Goal: Check status: Check status

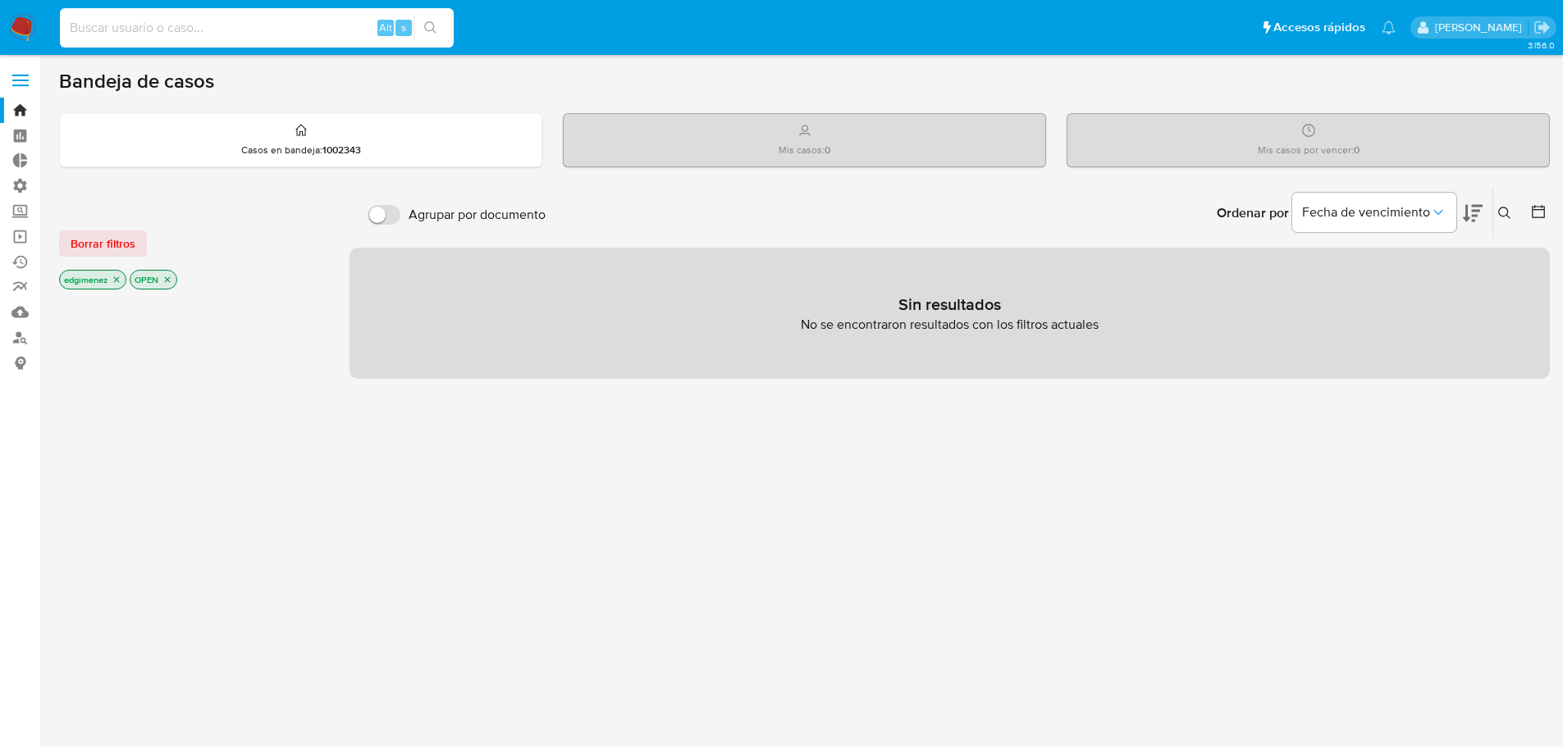
click at [343, 31] on input at bounding box center [257, 27] width 394 height 21
paste input "2178433799"
type input "2178433799"
click at [431, 26] on icon "search-icon" at bounding box center [430, 27] width 13 height 13
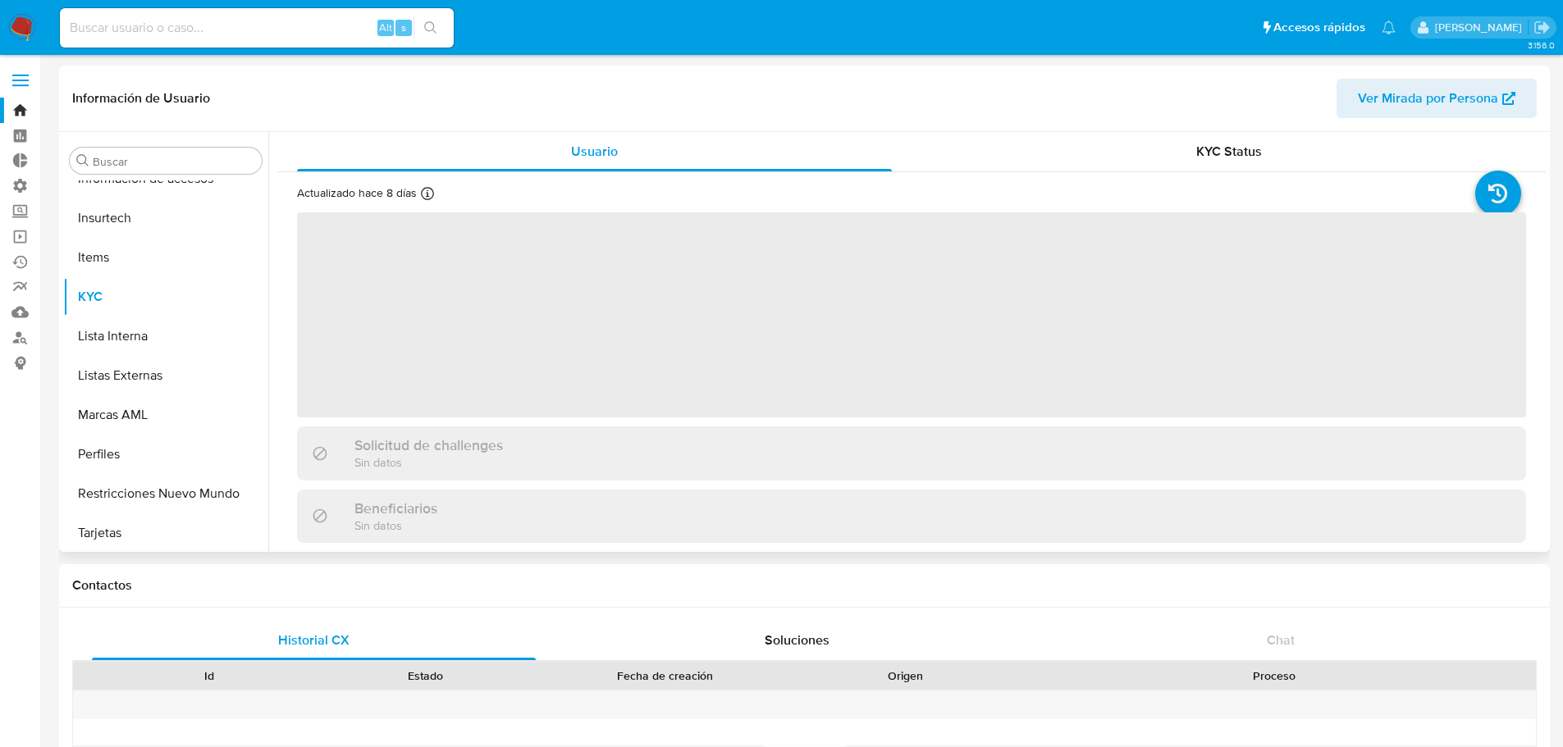
scroll to position [732, 0]
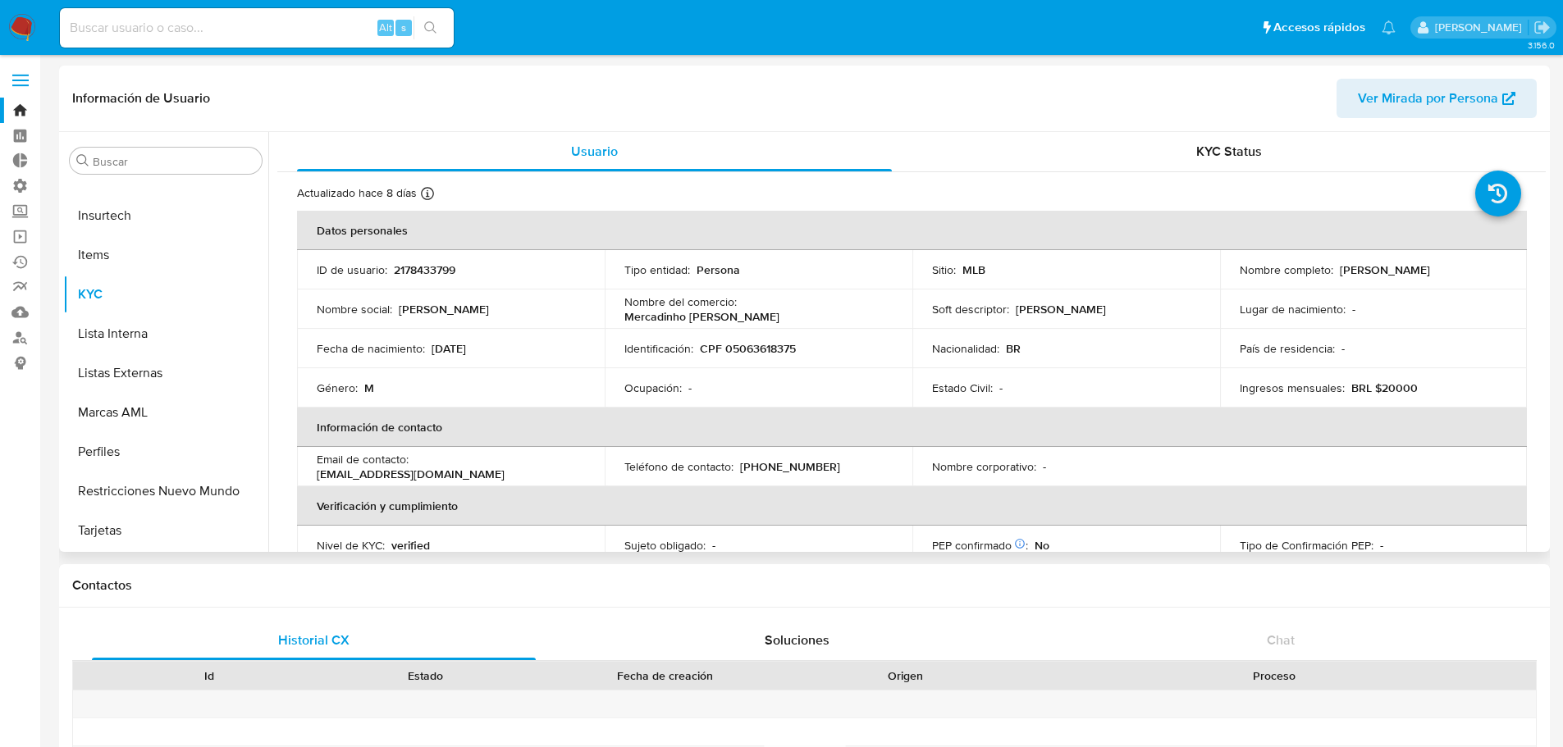
select select "10"
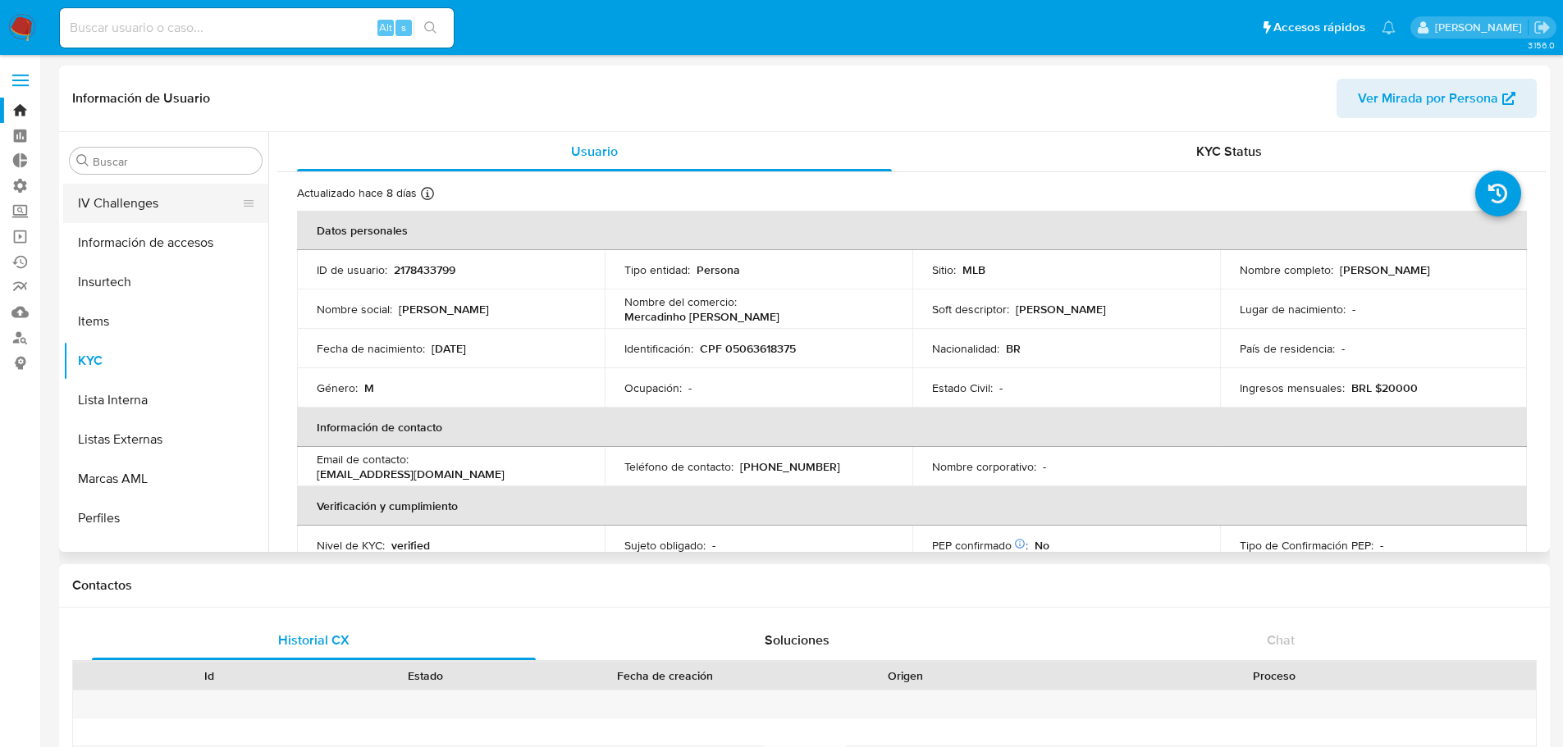
scroll to position [568, 0]
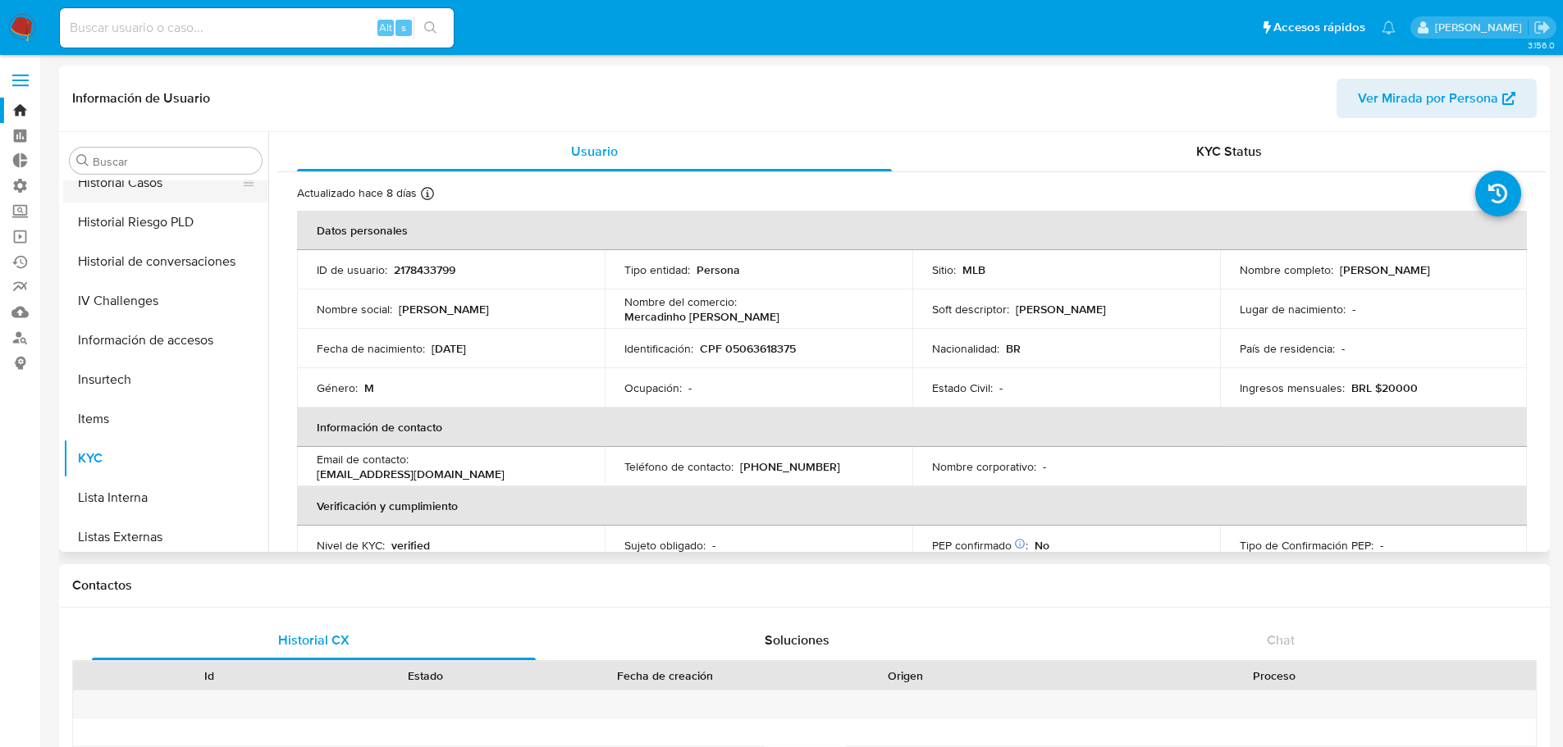
click at [139, 194] on button "Historial Casos" at bounding box center [159, 182] width 192 height 39
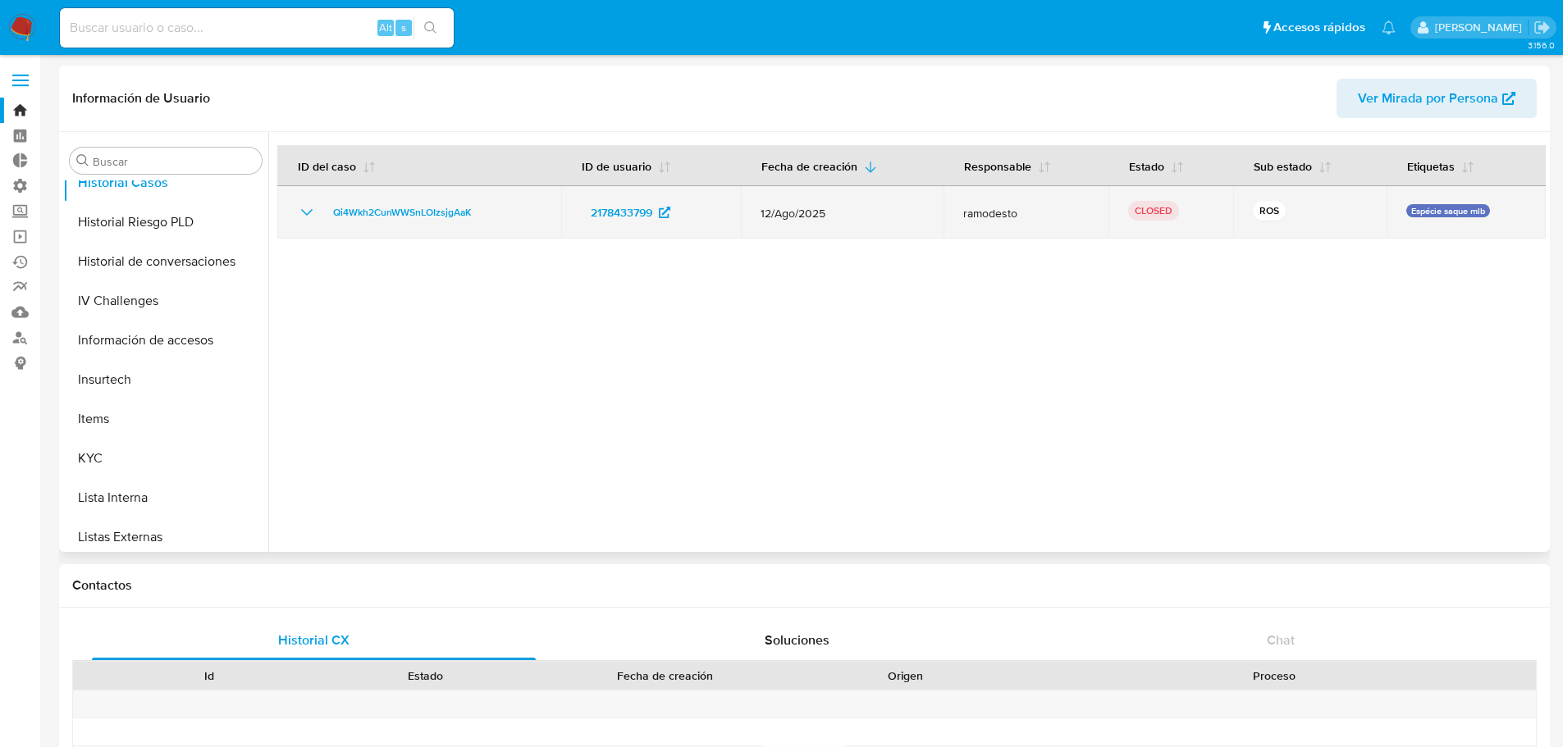
click at [308, 215] on icon "Mostrar/Ocultar" at bounding box center [307, 213] width 20 height 20
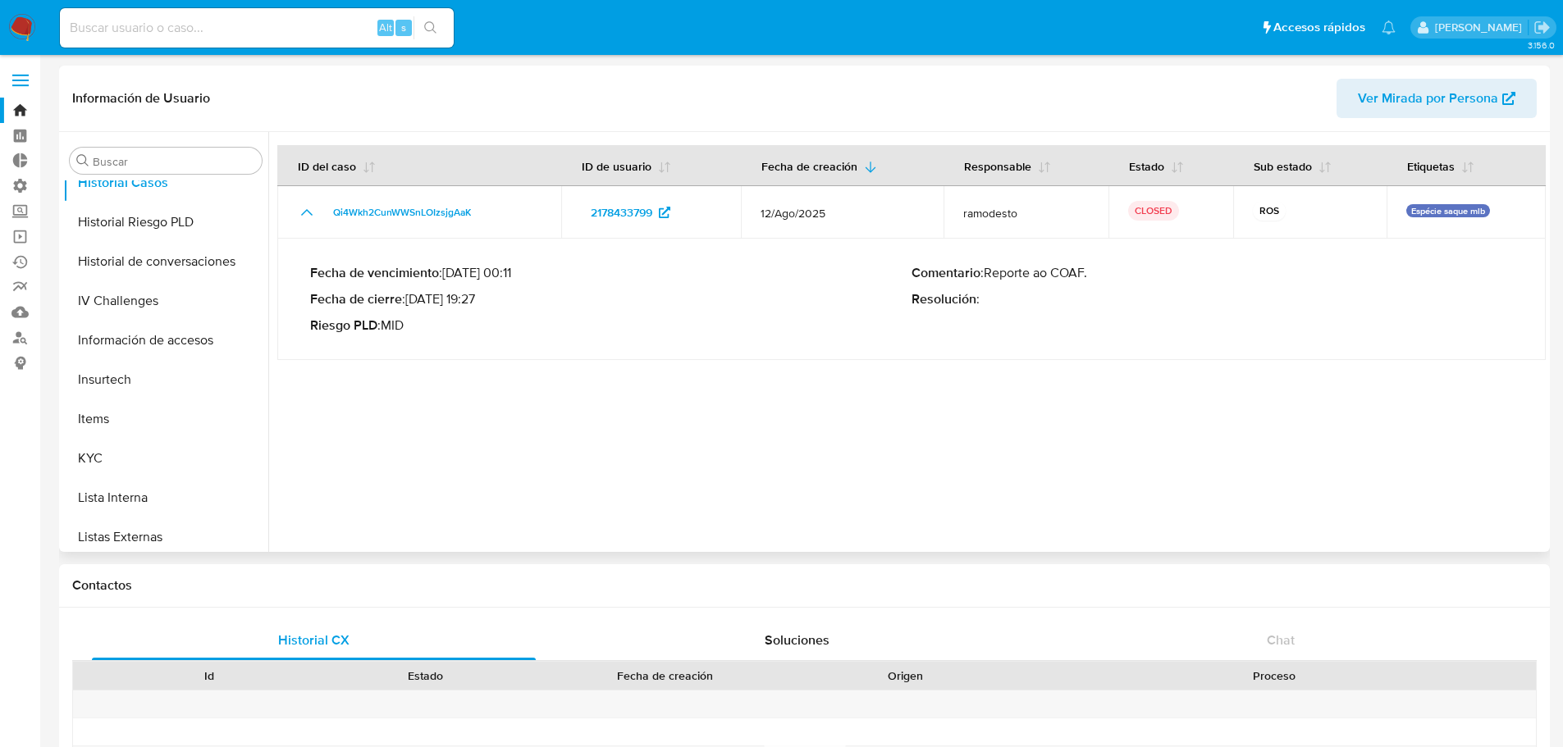
click at [519, 312] on div "Fecha de vencimiento : [DATE] 00:11 Fecha de cierre : [DATE] 19:27 Riesgo PLD :…" at bounding box center [610, 299] width 601 height 69
click at [518, 312] on div "Fecha de vencimiento : [DATE] 00:11 Fecha de cierre : [DATE] 19:27 Riesgo PLD :…" at bounding box center [610, 299] width 601 height 69
click at [447, 305] on p "Fecha de cierre : [DATE] 19:27" at bounding box center [610, 299] width 601 height 16
click at [632, 456] on div at bounding box center [906, 342] width 1277 height 420
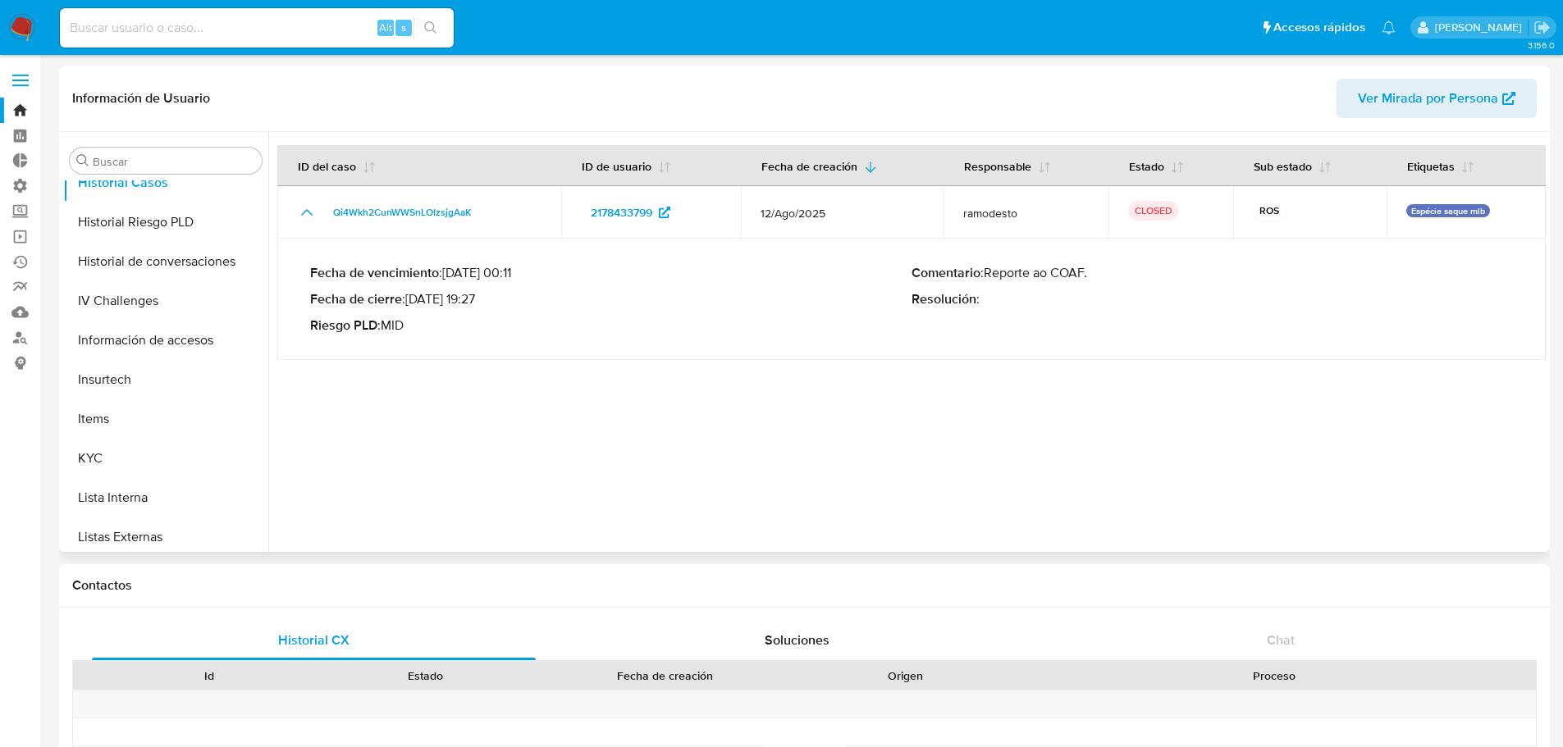
drag, startPoint x: 632, startPoint y: 457, endPoint x: 522, endPoint y: 410, distance: 120.2
click at [521, 425] on div at bounding box center [906, 342] width 1277 height 420
click at [477, 287] on div "Fecha de vencimiento : [DATE] 00:11 Fecha de cierre : [DATE] 19:27 Riesgo PLD :…" at bounding box center [610, 299] width 601 height 69
click at [491, 307] on p "Fecha de cierre : [DATE] 19:27" at bounding box center [610, 299] width 601 height 16
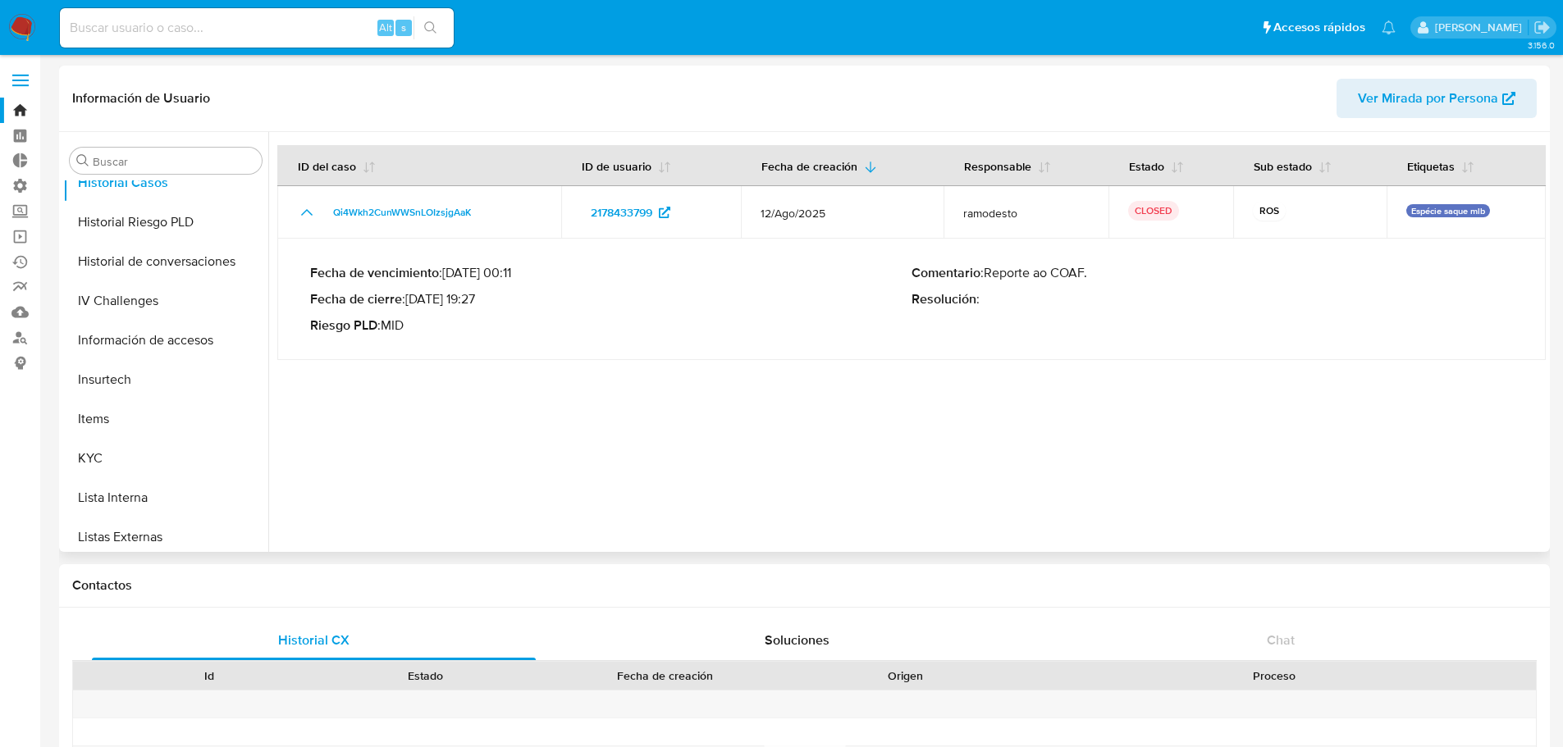
click at [491, 307] on p "Fecha de cierre : [DATE] 19:27" at bounding box center [610, 299] width 601 height 16
click at [413, 301] on p "Fecha de cierre : [DATE] 19:27" at bounding box center [610, 299] width 601 height 16
drag, startPoint x: 413, startPoint y: 301, endPoint x: 571, endPoint y: 307, distance: 158.4
click at [571, 307] on p "Fecha de cierre : [DATE] 19:27" at bounding box center [610, 299] width 601 height 16
click at [445, 314] on div "Fecha de vencimiento : [DATE] 00:11 Fecha de cierre : [DATE] 19:27 Riesgo PLD :…" at bounding box center [610, 299] width 601 height 69
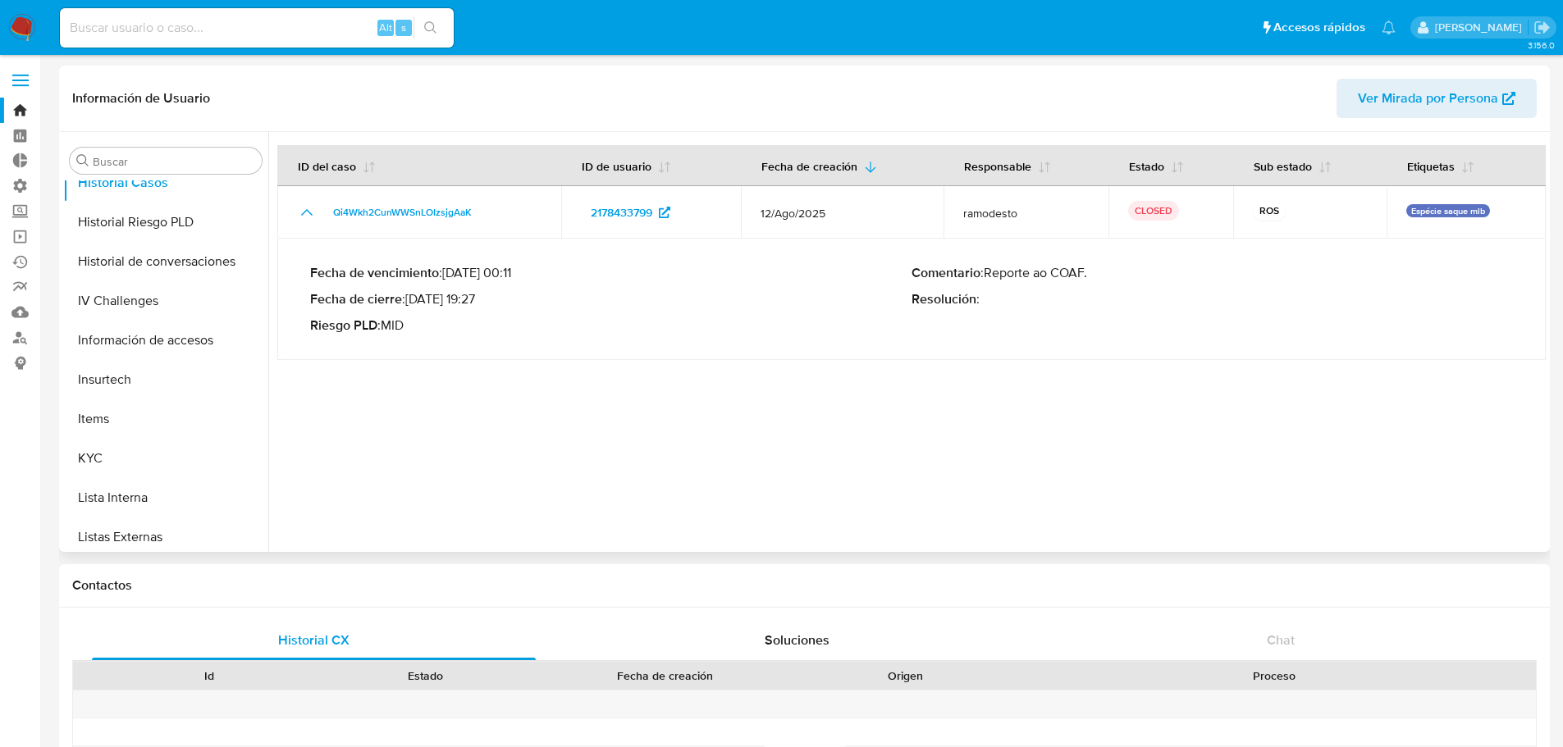
click at [427, 300] on p "Fecha de cierre : [DATE] 19:27" at bounding box center [610, 299] width 601 height 16
click at [502, 294] on p "Fecha de cierre : [DATE] 19:27" at bounding box center [610, 299] width 601 height 16
click at [502, 293] on p "Fecha de cierre : [DATE] 19:27" at bounding box center [610, 299] width 601 height 16
click at [554, 271] on p "Fecha de vencimiento : [DATE] 00:11" at bounding box center [610, 273] width 601 height 16
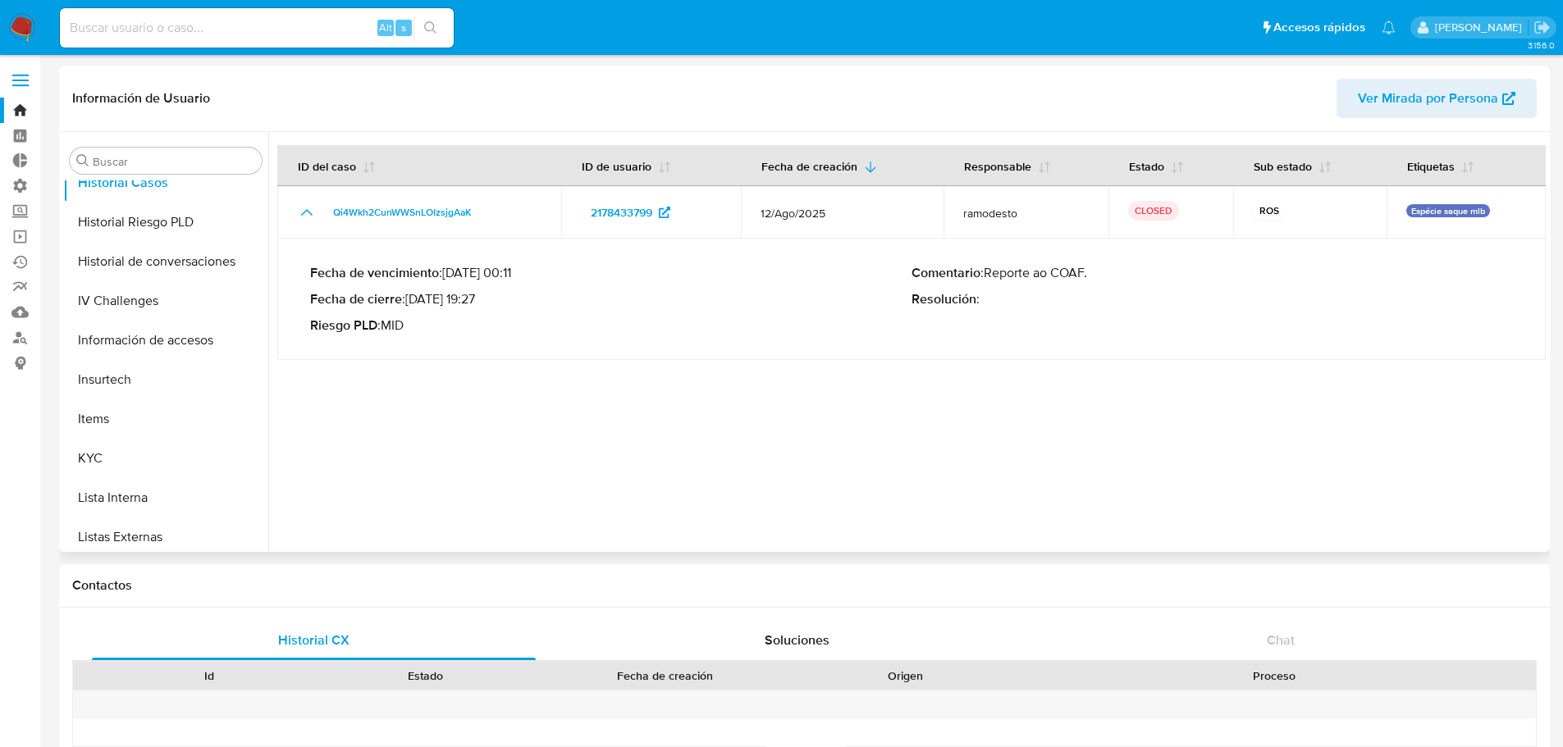
click at [554, 271] on p "Fecha de vencimiento : [DATE] 00:11" at bounding box center [610, 273] width 601 height 16
drag, startPoint x: 552, startPoint y: 271, endPoint x: 489, endPoint y: 268, distance: 63.2
click at [489, 268] on p "Fecha de vencimiento : [DATE] 00:11" at bounding box center [610, 273] width 601 height 16
click at [563, 313] on div "Fecha de vencimiento : [DATE] 00:11 Fecha de cierre : [DATE] 19:27 Riesgo PLD :…" at bounding box center [610, 299] width 601 height 69
click at [533, 304] on p "Fecha de cierre : [DATE] 19:27" at bounding box center [610, 299] width 601 height 16
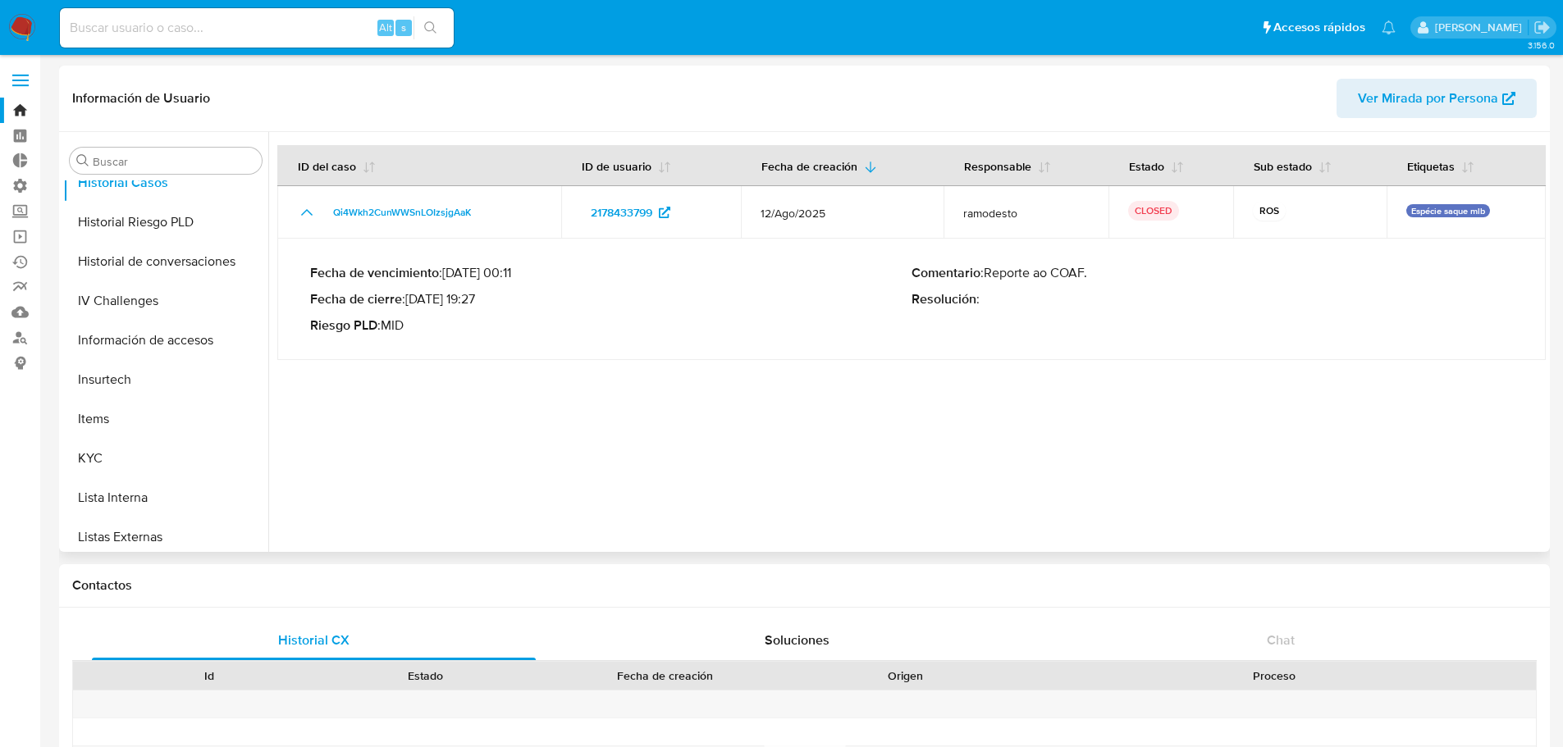
drag, startPoint x: 526, startPoint y: 304, endPoint x: 486, endPoint y: 308, distance: 40.3
click at [486, 308] on p "Fecha de cierre : [DATE] 19:27" at bounding box center [610, 299] width 601 height 16
click at [473, 348] on td "Fecha de vencimiento : [DATE] 00:11 Fecha de cierre : [DATE] 19:27 Riesgo PLD :…" at bounding box center [911, 299] width 1268 height 121
click at [524, 308] on div "Fecha de vencimiento : [DATE] 00:11 Fecha de cierre : [DATE] 19:27 Riesgo PLD :…" at bounding box center [610, 299] width 601 height 69
drag, startPoint x: 524, startPoint y: 296, endPoint x: 411, endPoint y: 306, distance: 113.6
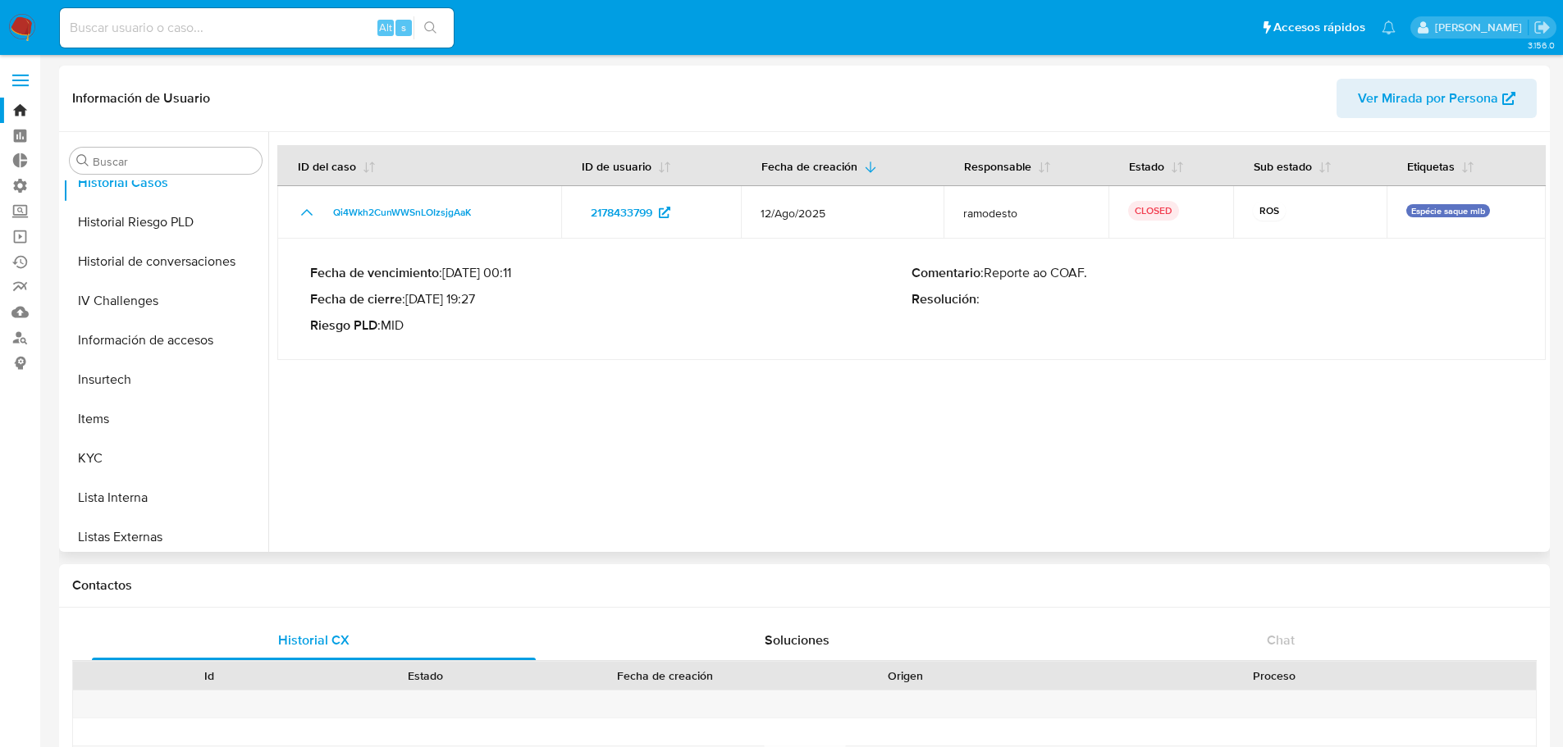
click at [411, 306] on p "Fecha de cierre : [DATE] 19:27" at bounding box center [610, 299] width 601 height 16
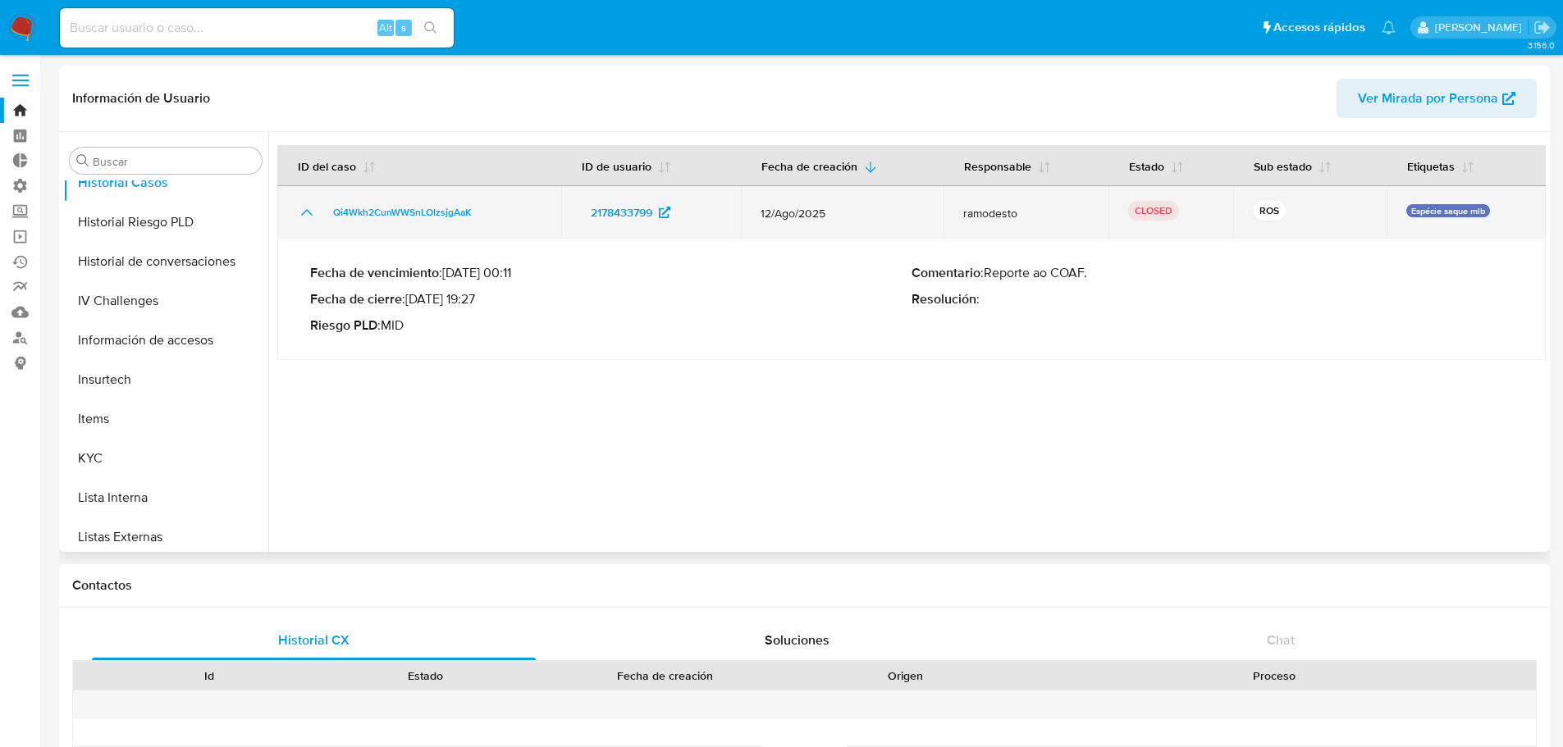
click at [308, 209] on icon "Mostrar/Ocultar" at bounding box center [307, 213] width 20 height 20
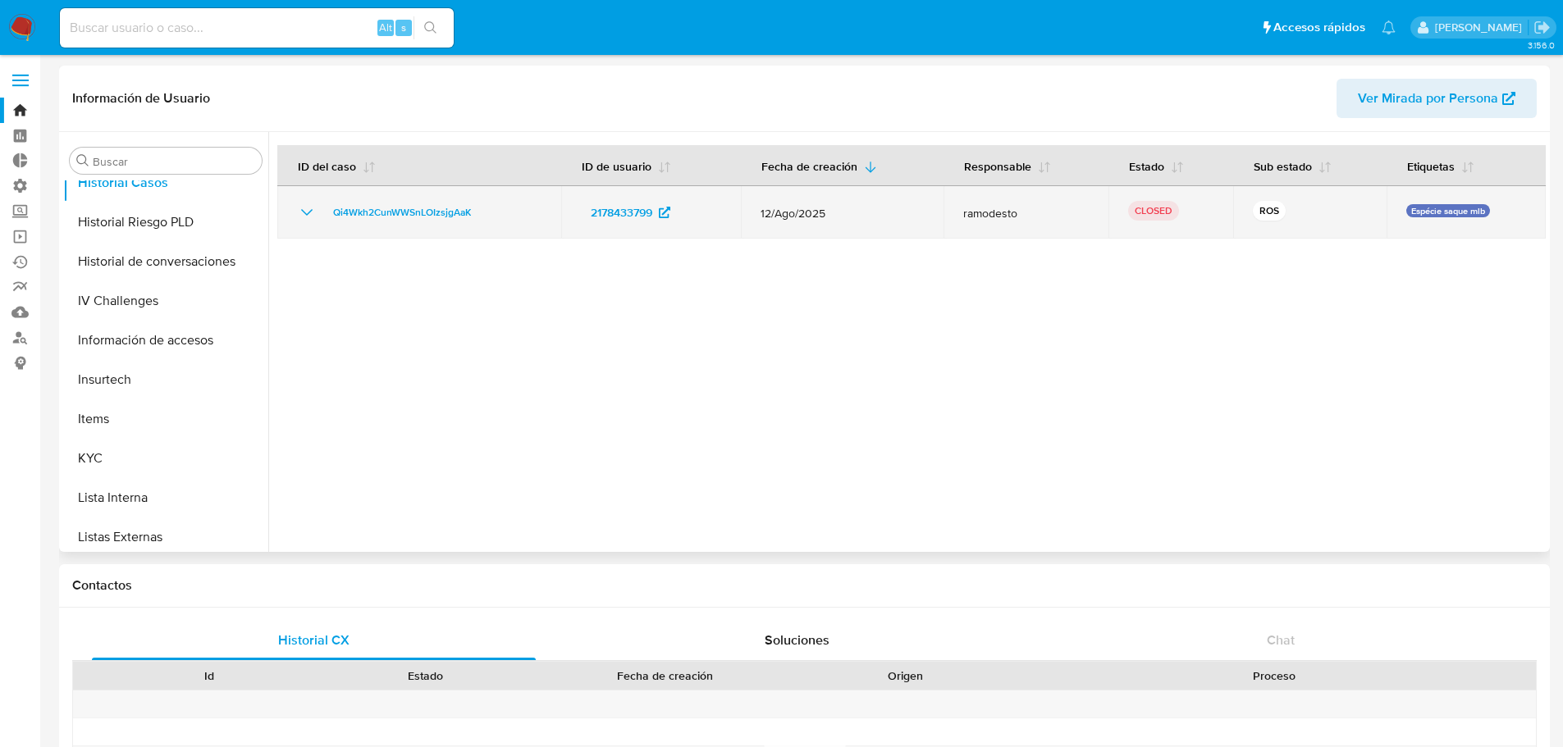
click at [308, 209] on icon "Mostrar/Ocultar" at bounding box center [307, 213] width 20 height 20
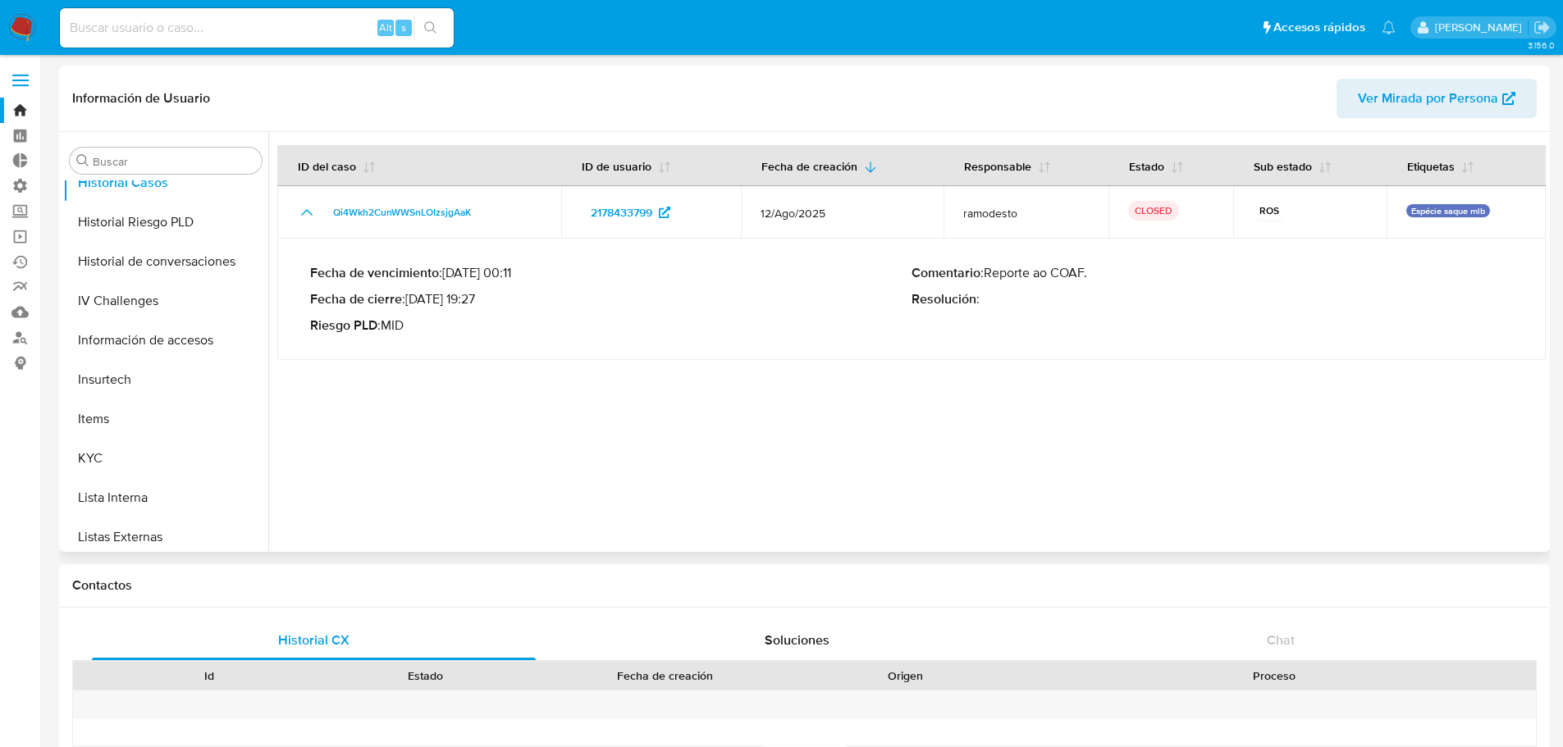
click at [975, 302] on p "Resolución :" at bounding box center [1211, 299] width 601 height 16
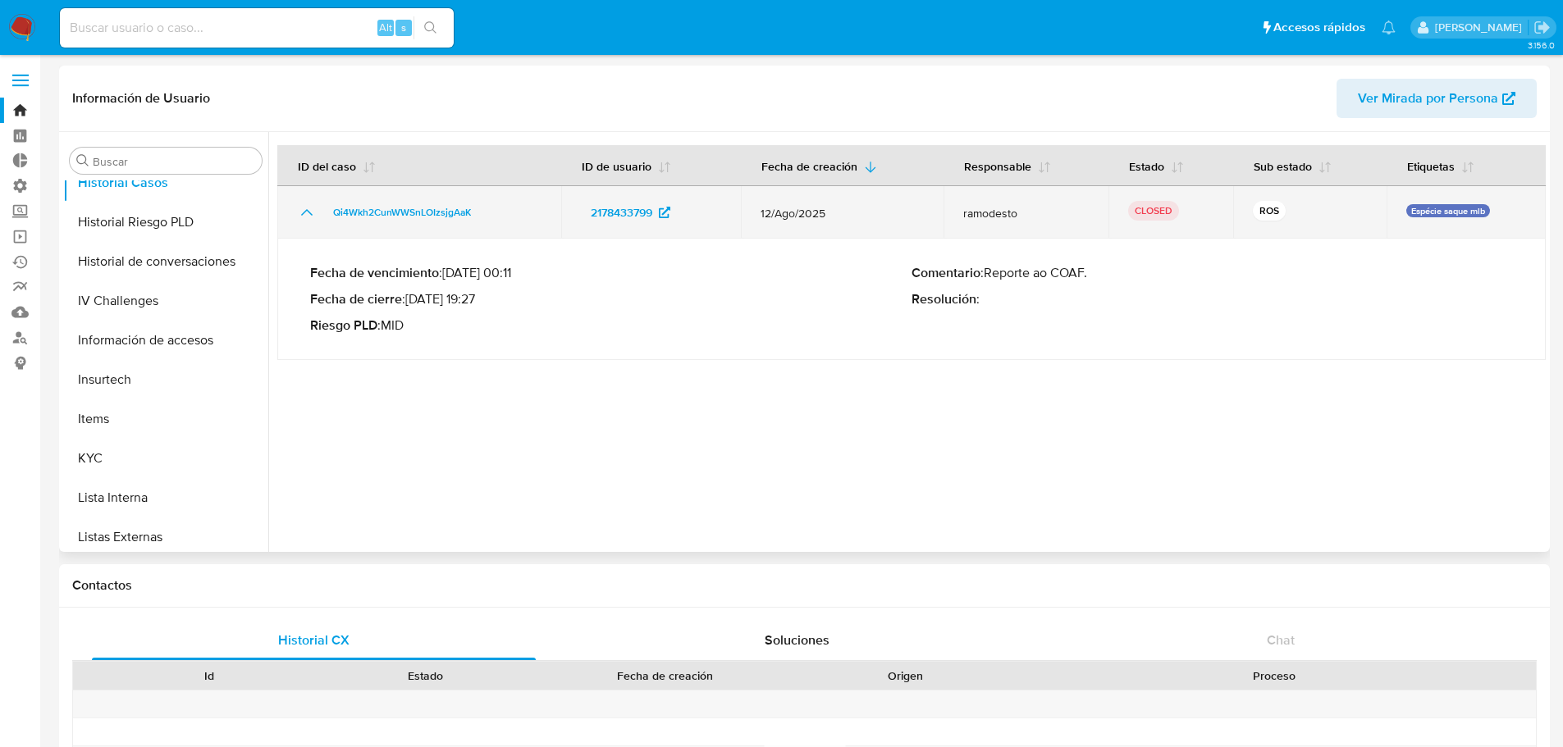
click at [405, 198] on td "Qi4Wkh2CunWWSnLOIzsjgAaK" at bounding box center [419, 212] width 284 height 52
click at [404, 211] on span "Qi4Wkh2CunWWSnLOIzsjgAaK" at bounding box center [402, 213] width 138 height 20
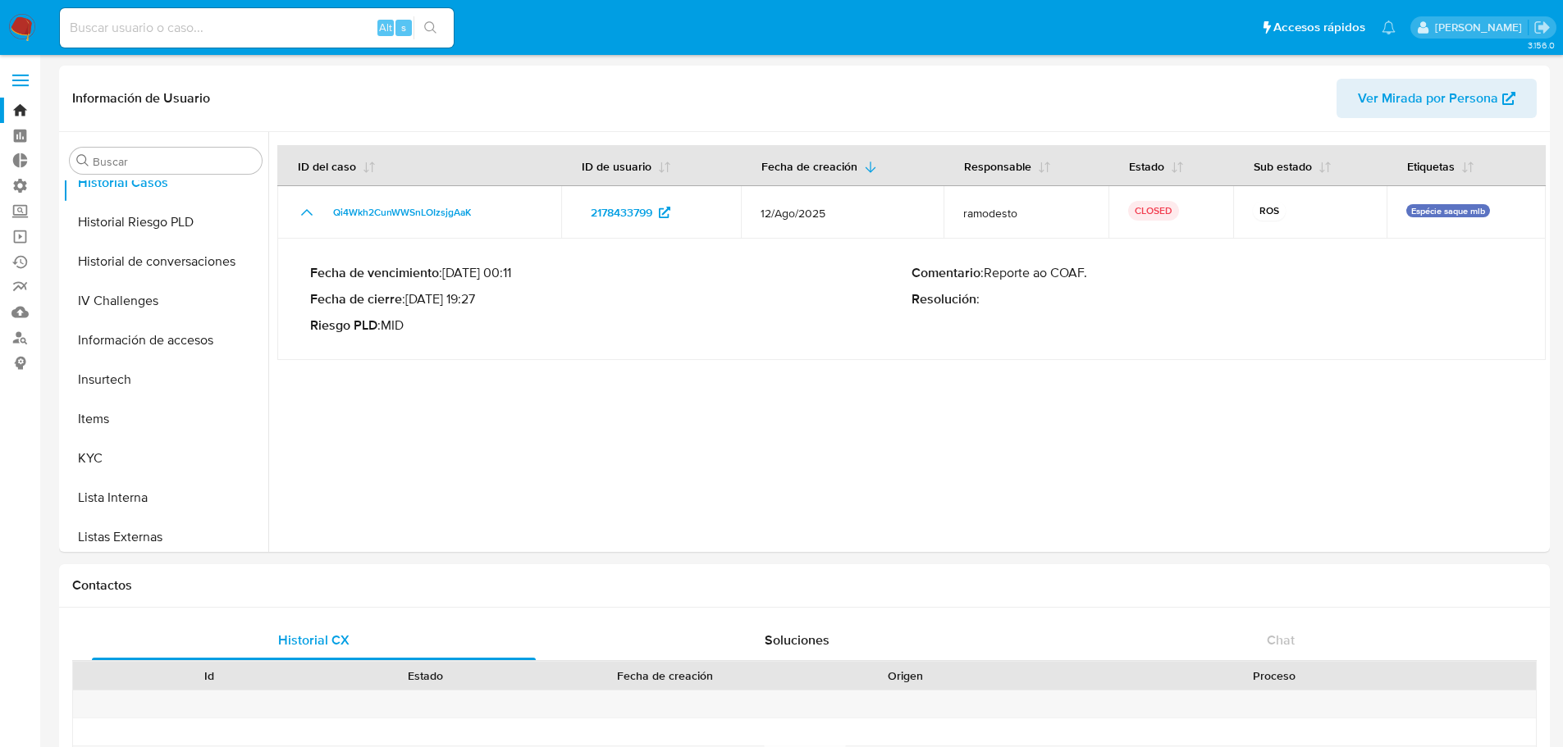
click at [201, 2] on nav "Pausado Ver notificaciones Alt s Accesos rápidos Presiona las siguientes teclas…" at bounding box center [781, 27] width 1563 height 55
click at [212, 32] on input at bounding box center [257, 27] width 394 height 21
paste input "149815711"
type input "149815711"
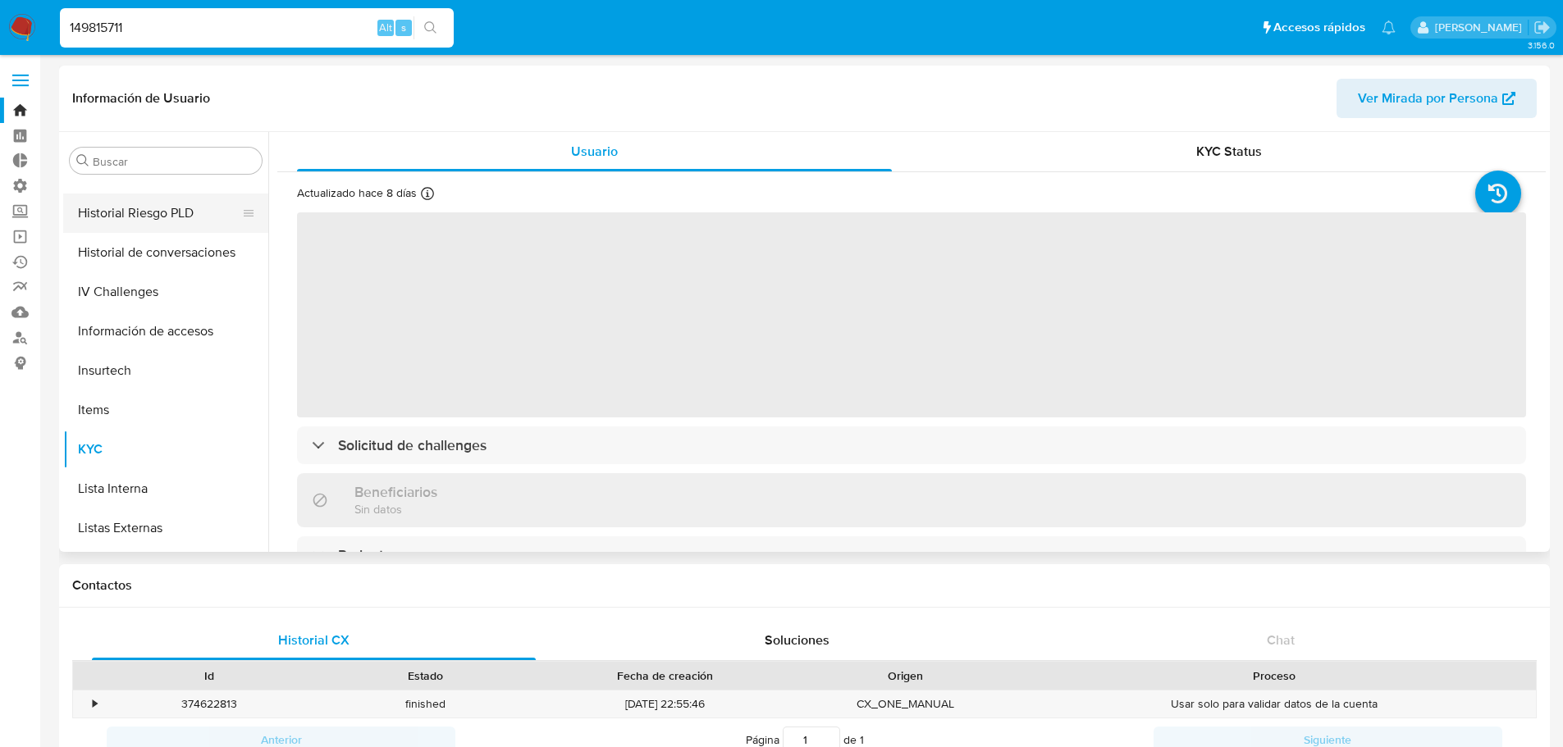
scroll to position [486, 0]
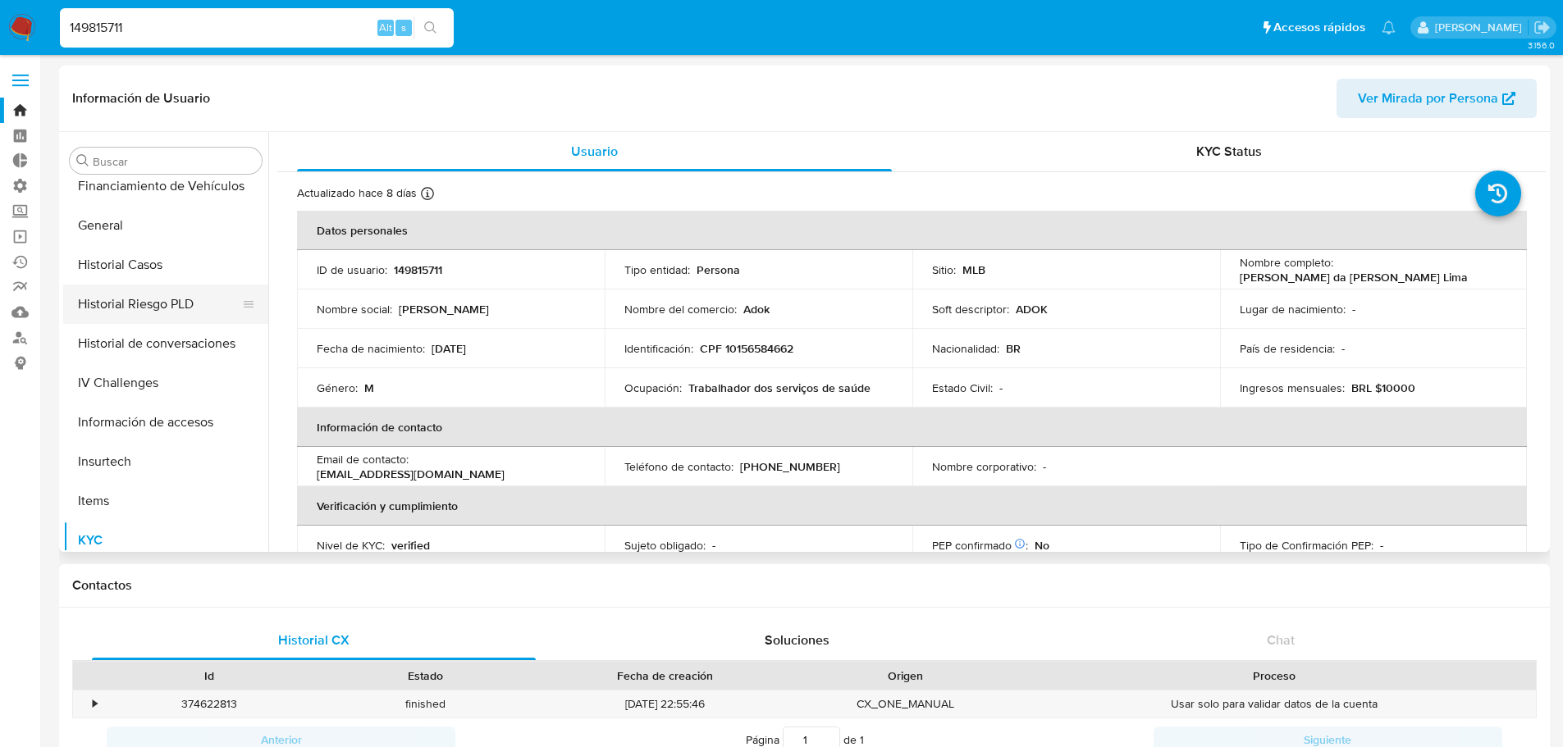
select select "10"
click at [130, 272] on button "Historial Casos" at bounding box center [159, 264] width 192 height 39
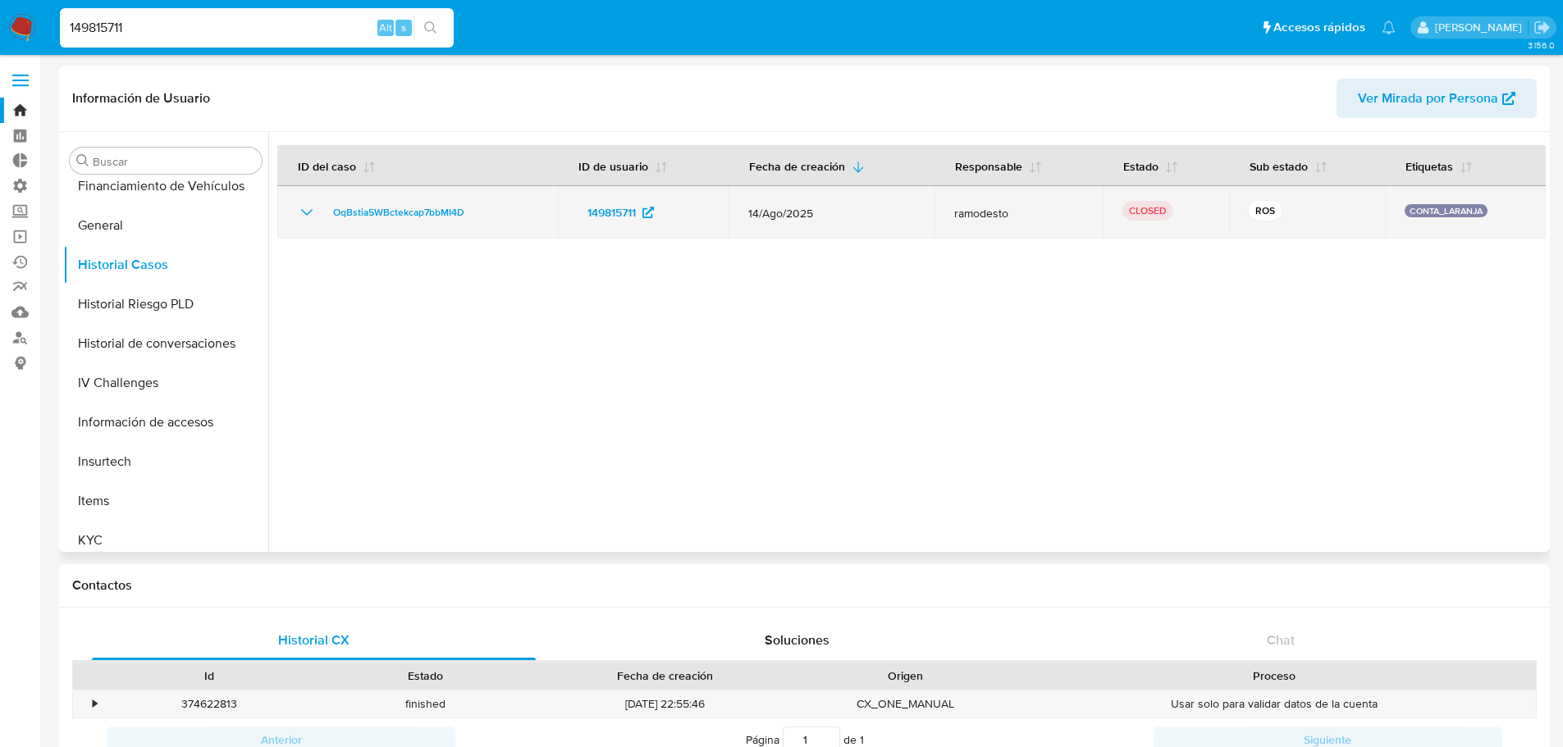
click at [312, 211] on icon "Mostrar/Ocultar" at bounding box center [306, 212] width 11 height 7
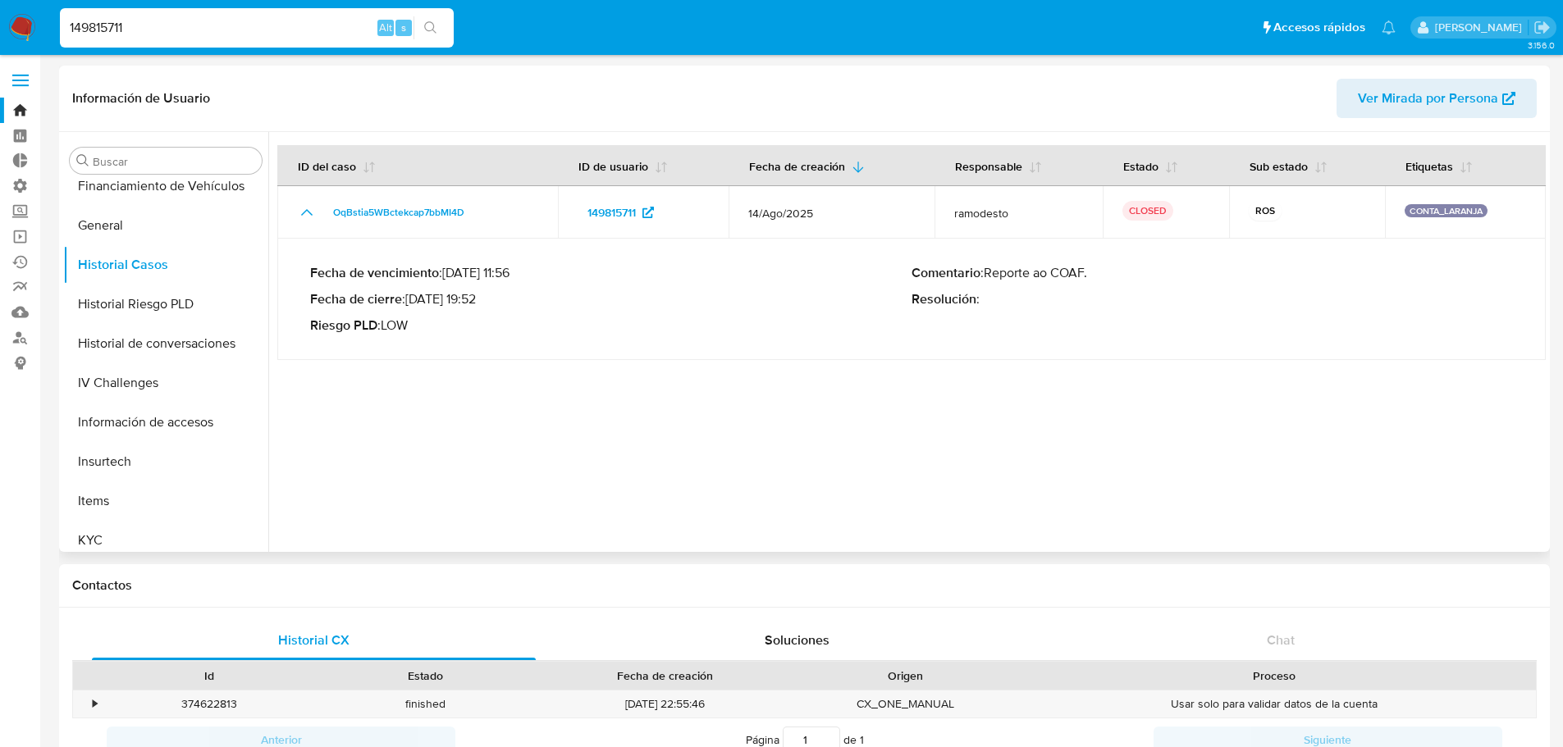
click at [495, 305] on p "Fecha de cierre : [DATE] 19:52" at bounding box center [610, 299] width 601 height 16
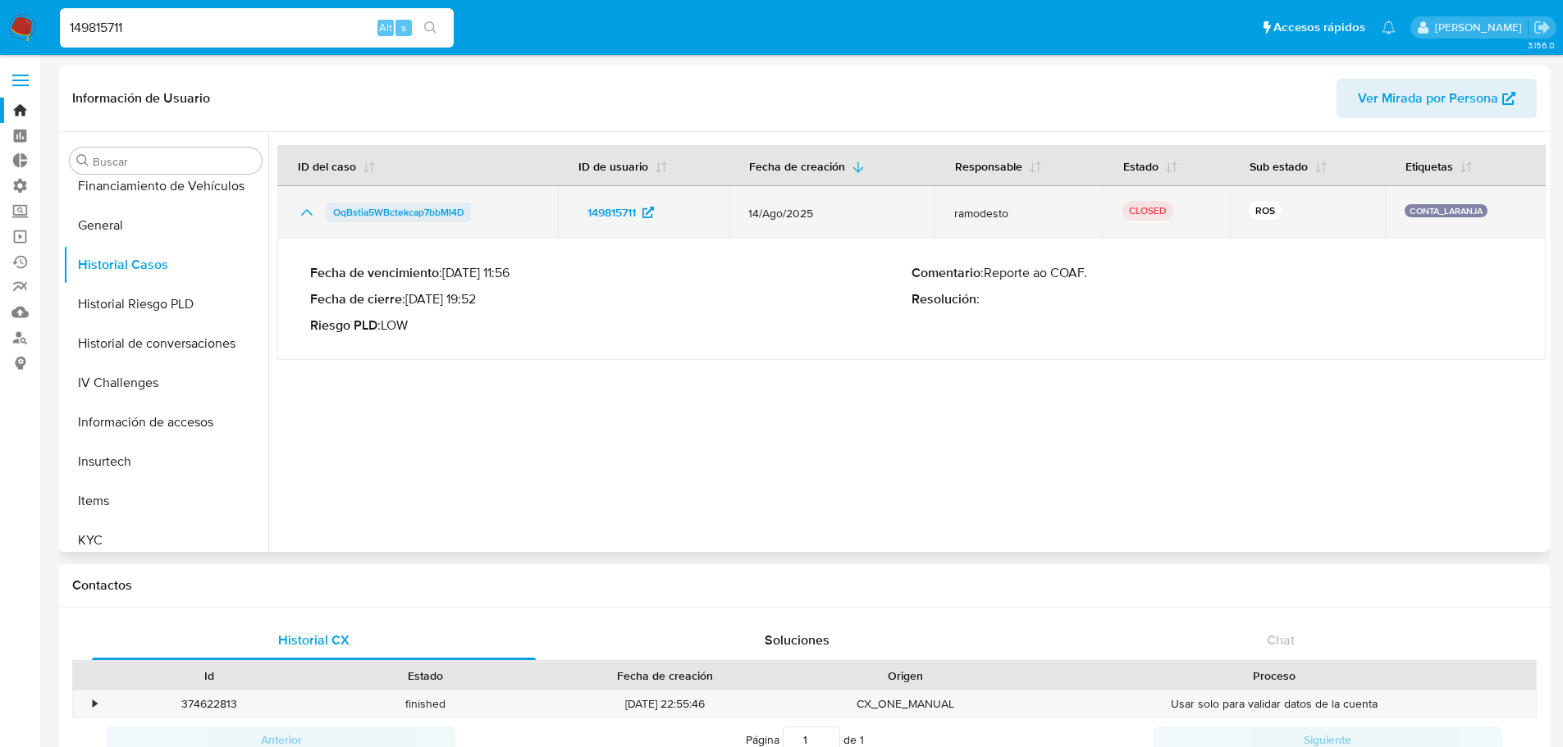
click at [399, 213] on span "OqBstia5WBctekcap7bbMI4D" at bounding box center [398, 213] width 131 height 20
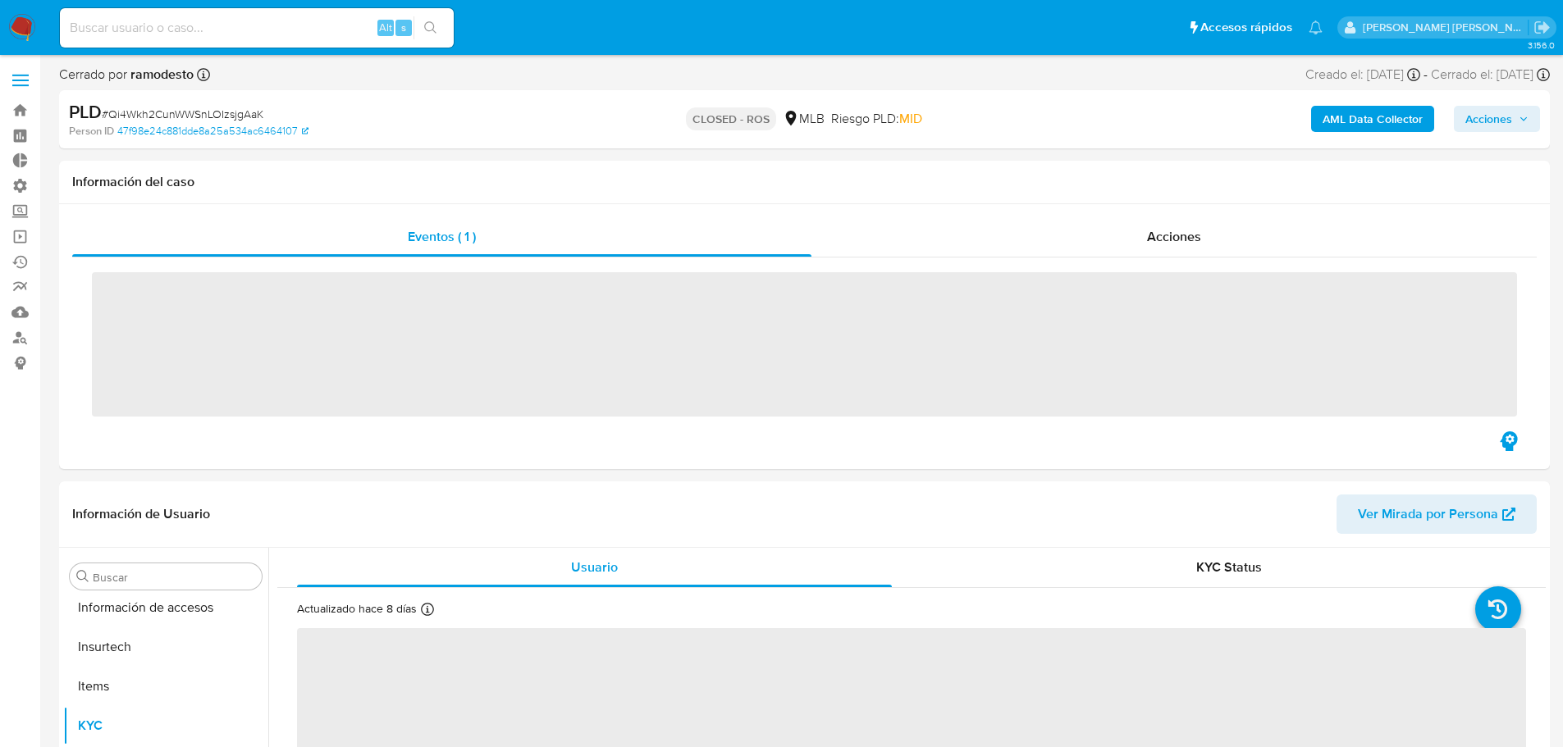
scroll to position [732, 0]
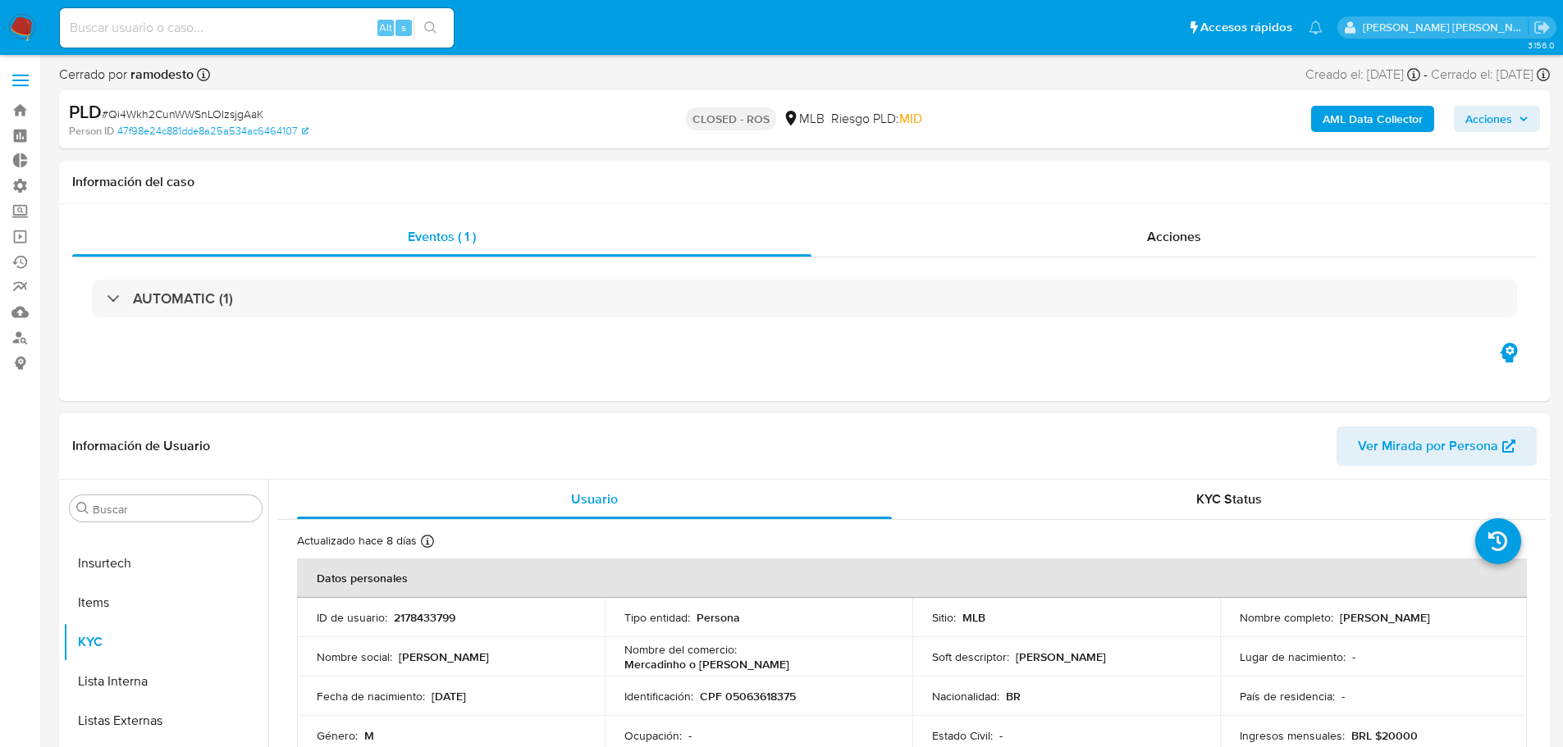
select select "10"
click at [1540, 76] on icon at bounding box center [1542, 74] width 13 height 13
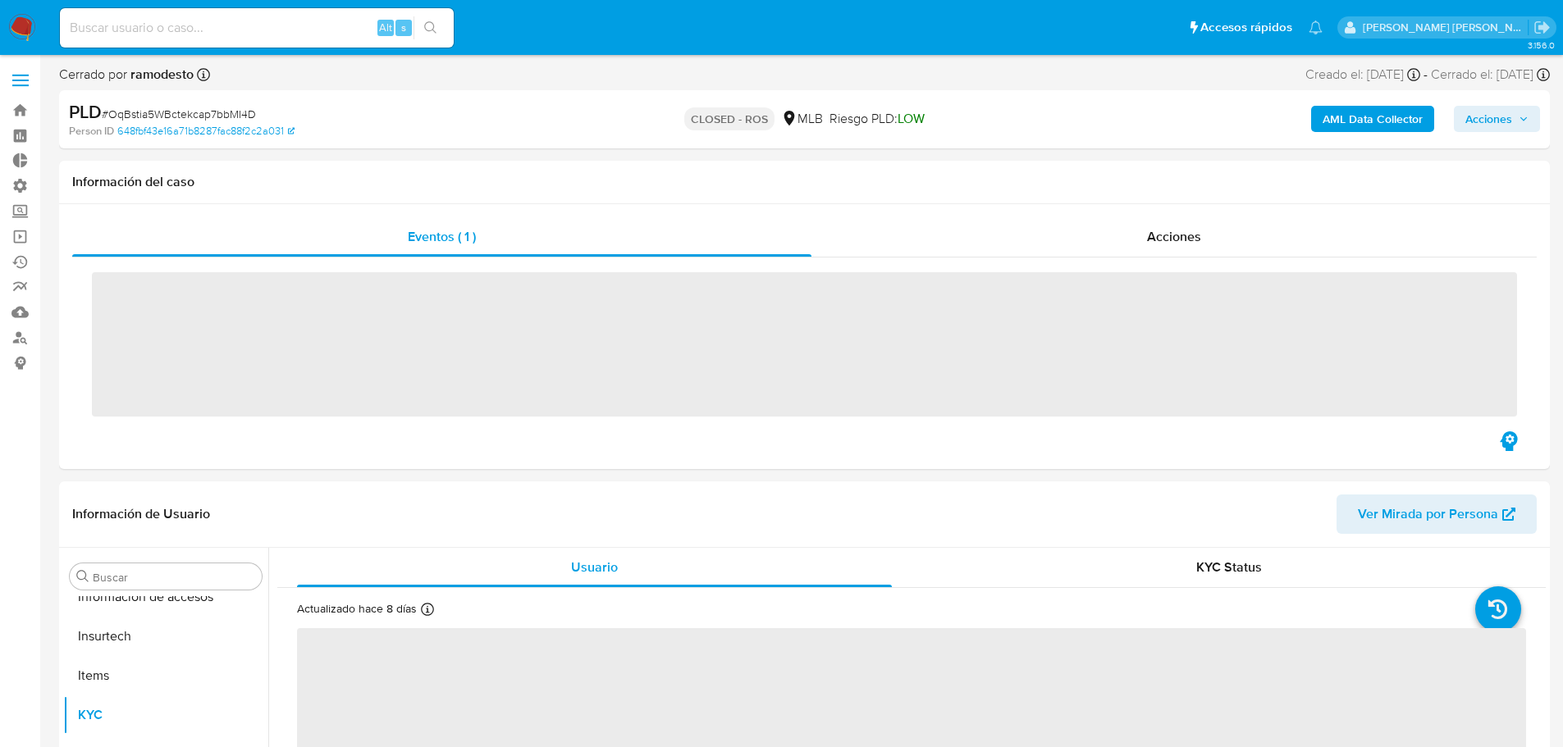
scroll to position [732, 0]
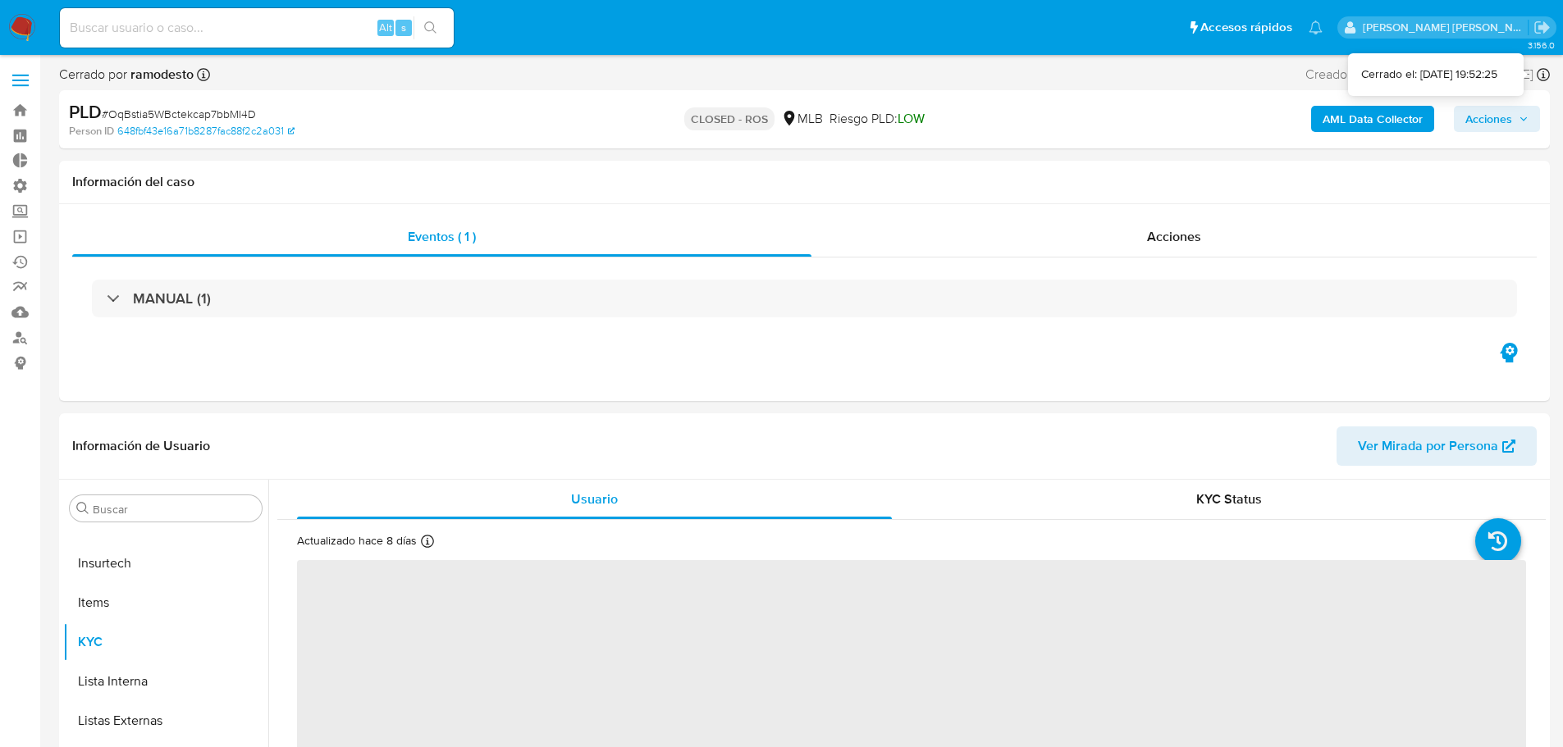
select select "10"
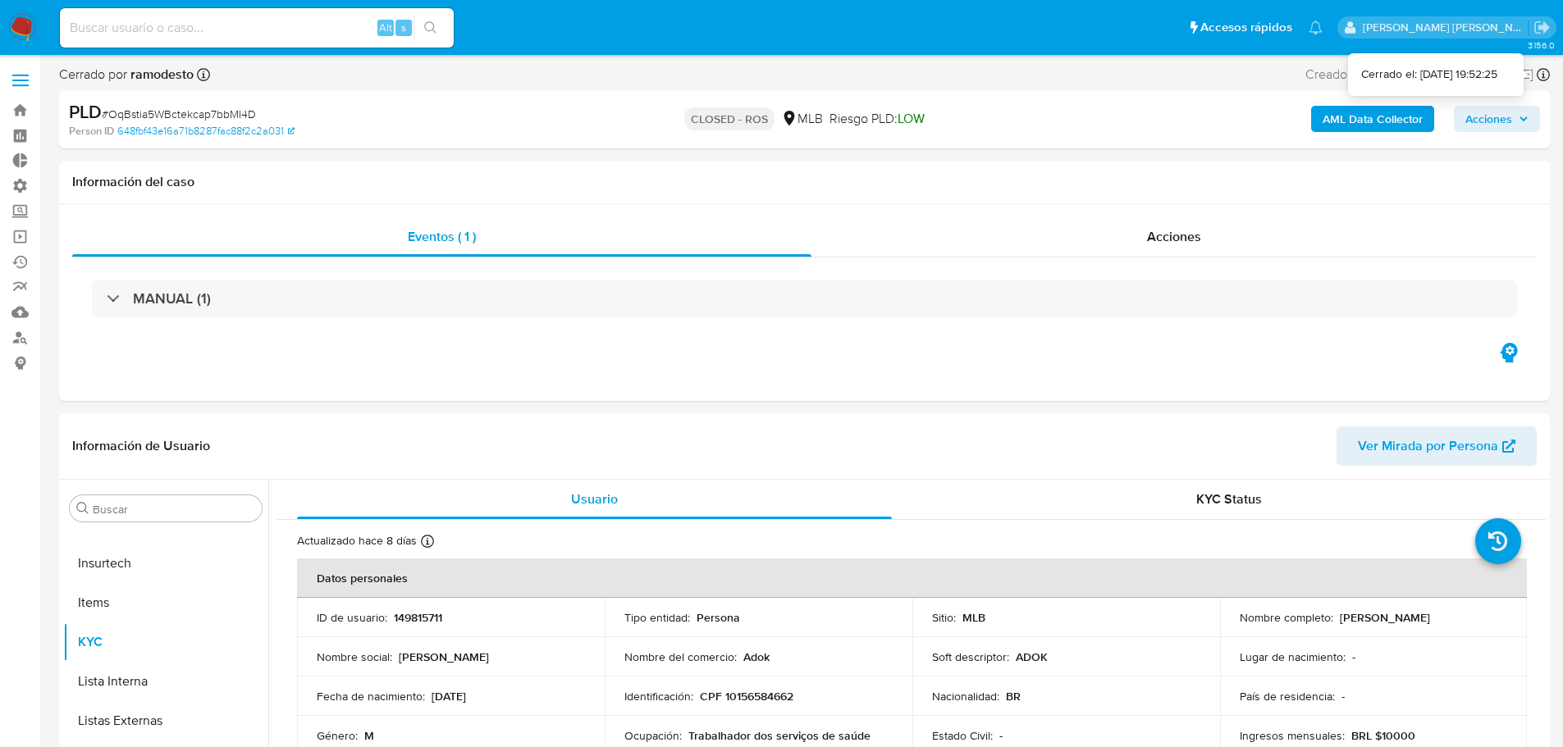
drag, startPoint x: 1537, startPoint y: 80, endPoint x: 1538, endPoint y: 71, distance: 9.1
click at [1538, 71] on icon at bounding box center [1542, 74] width 13 height 13
click at [1544, 73] on icon at bounding box center [1542, 74] width 13 height 13
click at [1536, 70] on icon at bounding box center [1542, 74] width 13 height 13
click at [1423, 180] on h1 "Información del caso" at bounding box center [804, 182] width 1464 height 16
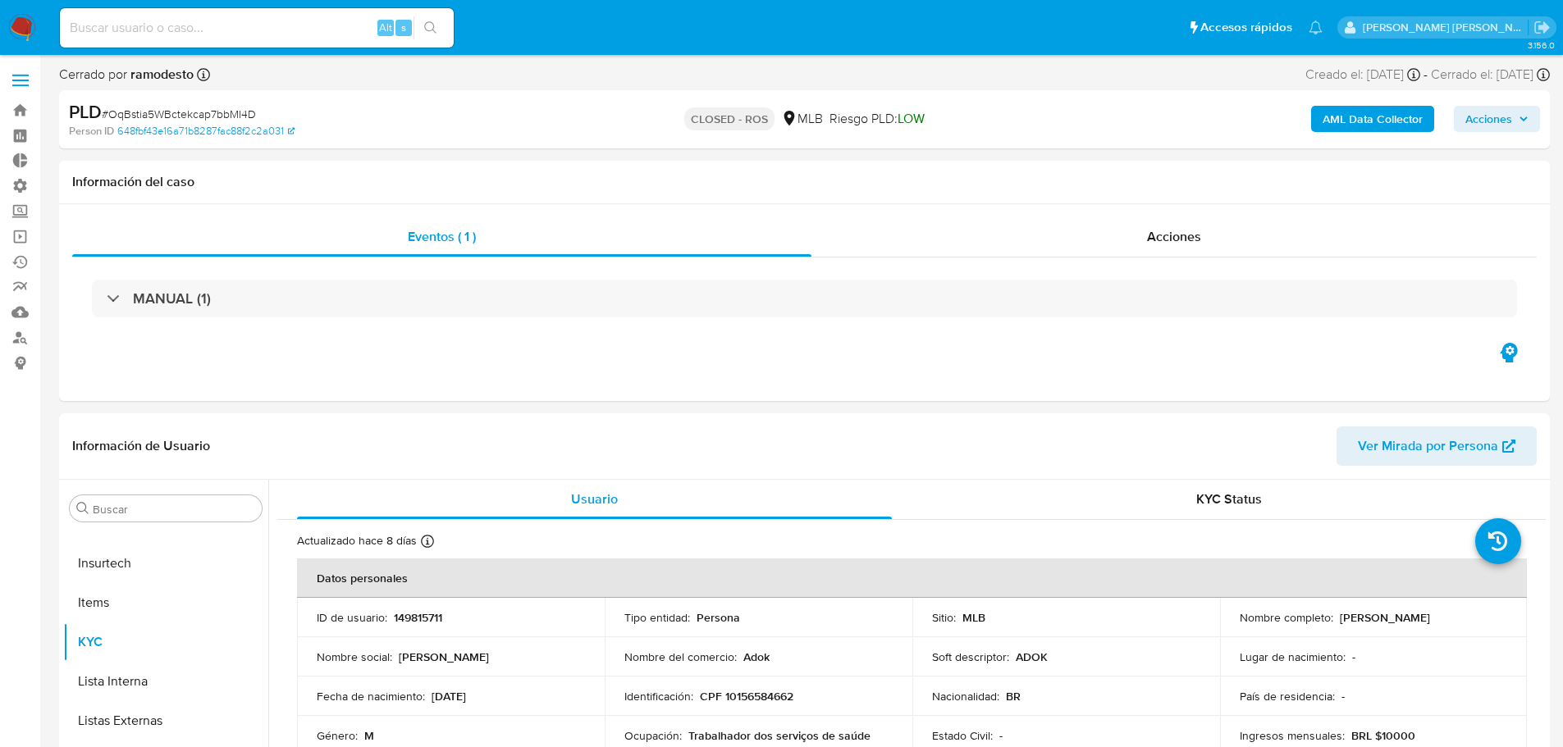
click at [1535, 76] on div "Cerrado el: 26/08/2025 Cerrado el: 26/08/2025 19:52:25" at bounding box center [1489, 75] width 119 height 18
click at [1540, 75] on icon at bounding box center [1542, 74] width 13 height 13
click at [1540, 70] on icon at bounding box center [1542, 74] width 13 height 13
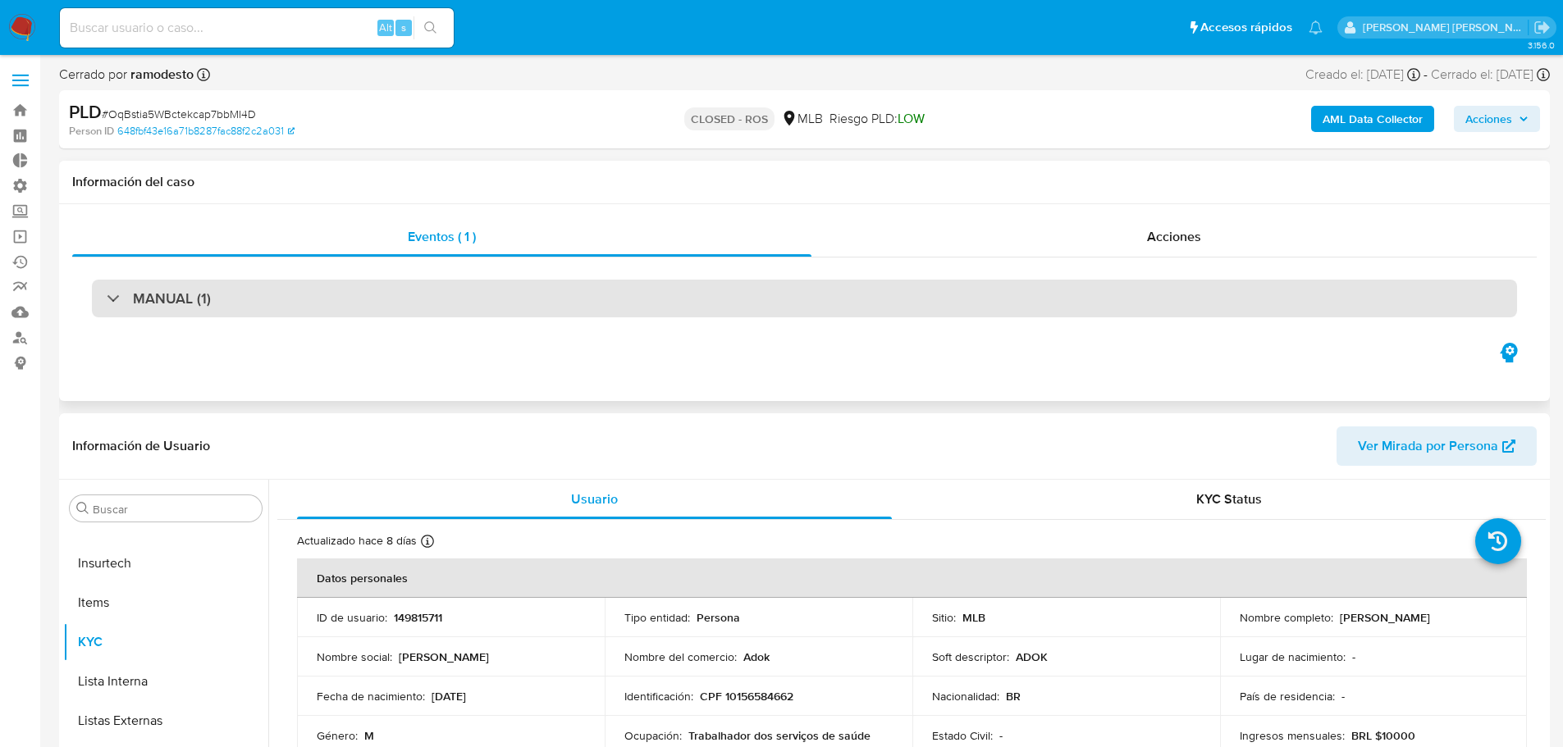
click at [112, 294] on div "MANUAL (1)" at bounding box center [159, 299] width 104 height 18
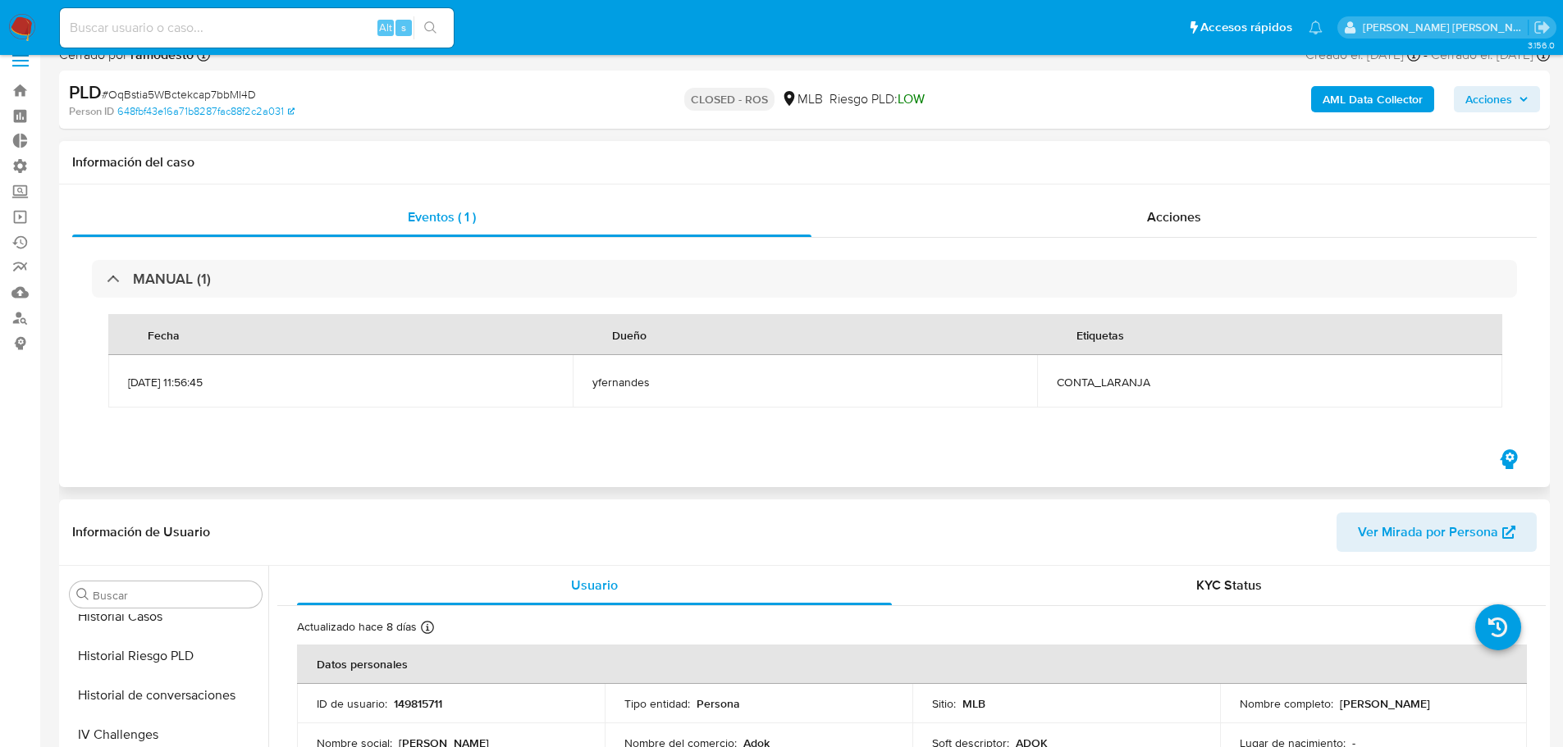
scroll to position [0, 0]
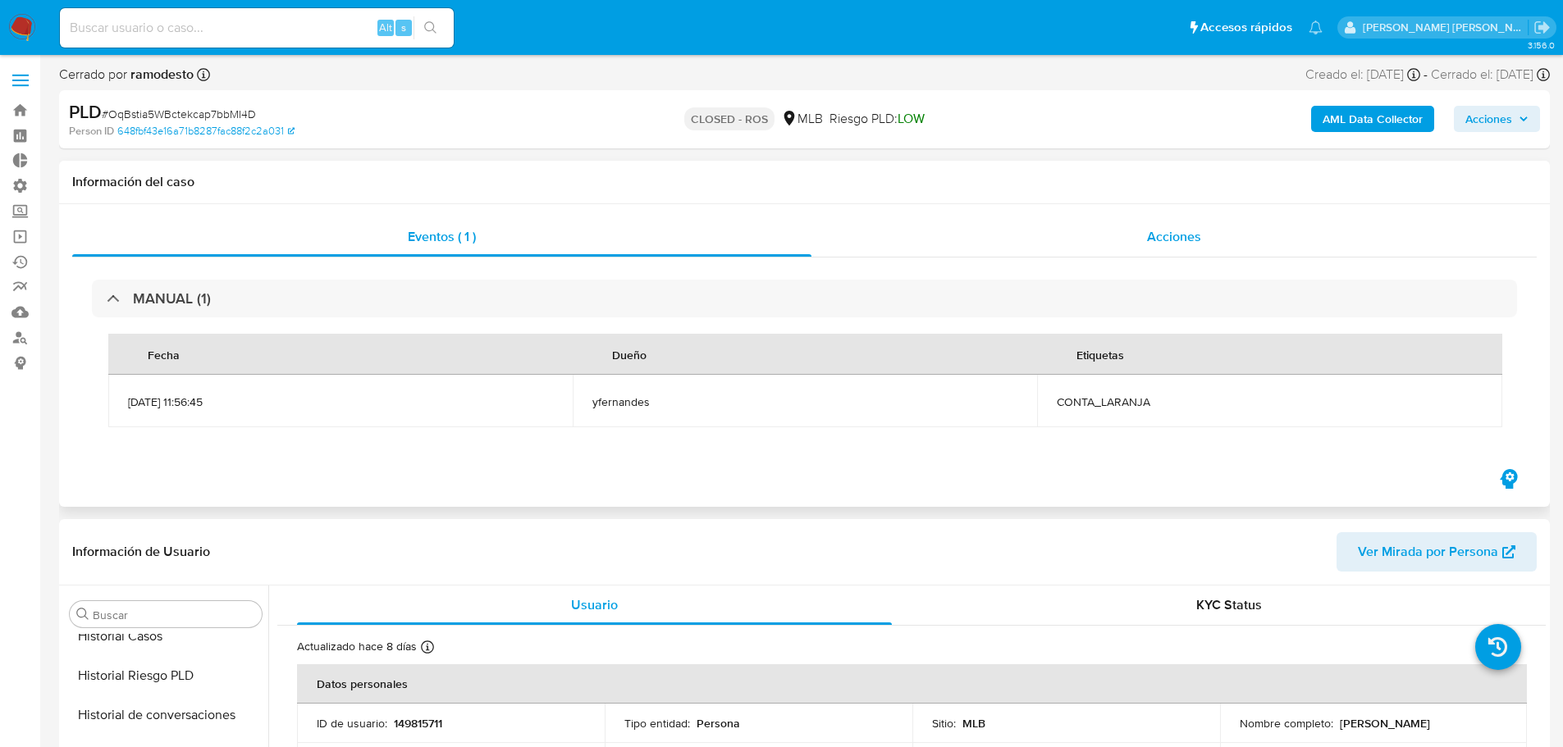
click at [1077, 235] on div "Acciones" at bounding box center [1173, 236] width 725 height 39
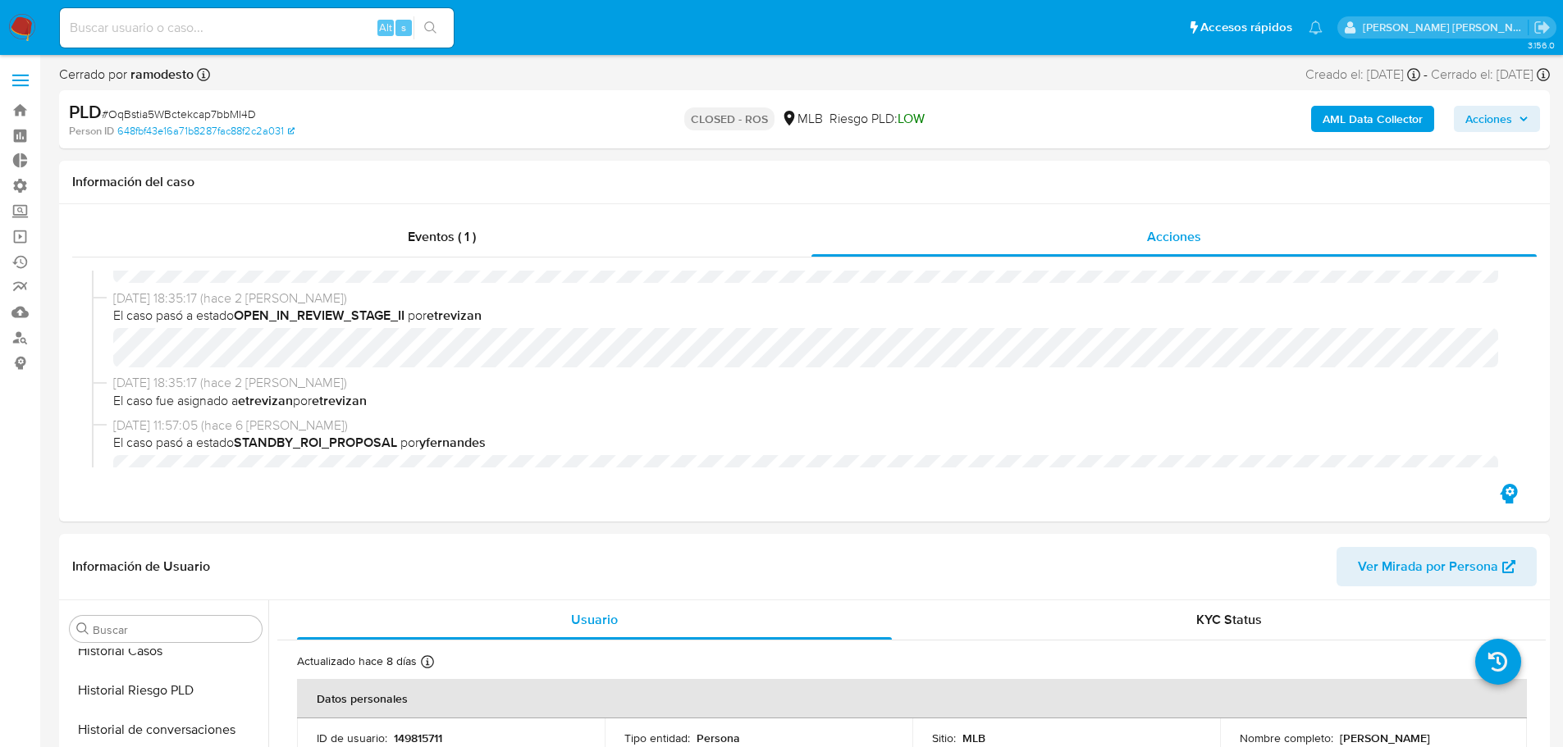
scroll to position [741, 0]
